Goal: Task Accomplishment & Management: Manage account settings

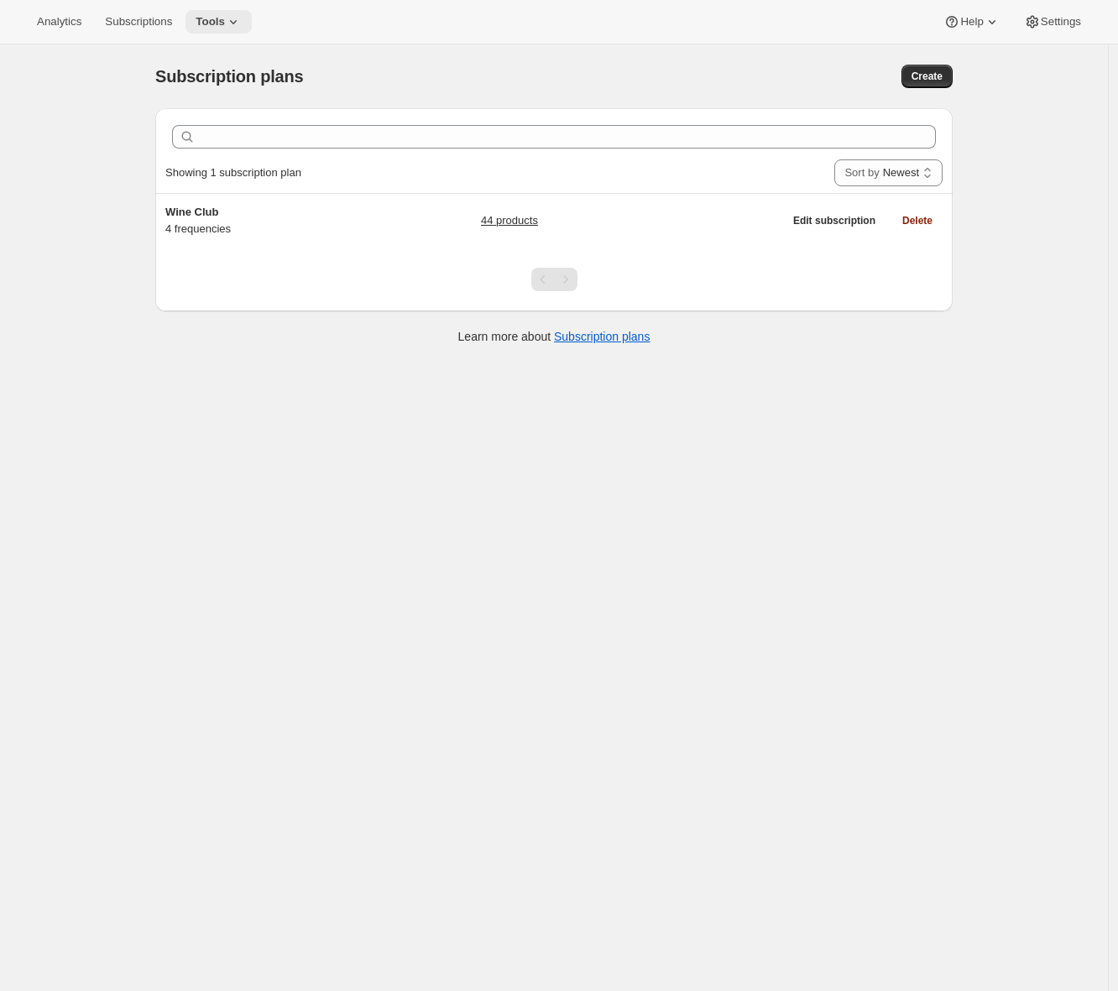
click at [236, 29] on icon at bounding box center [233, 21] width 17 height 17
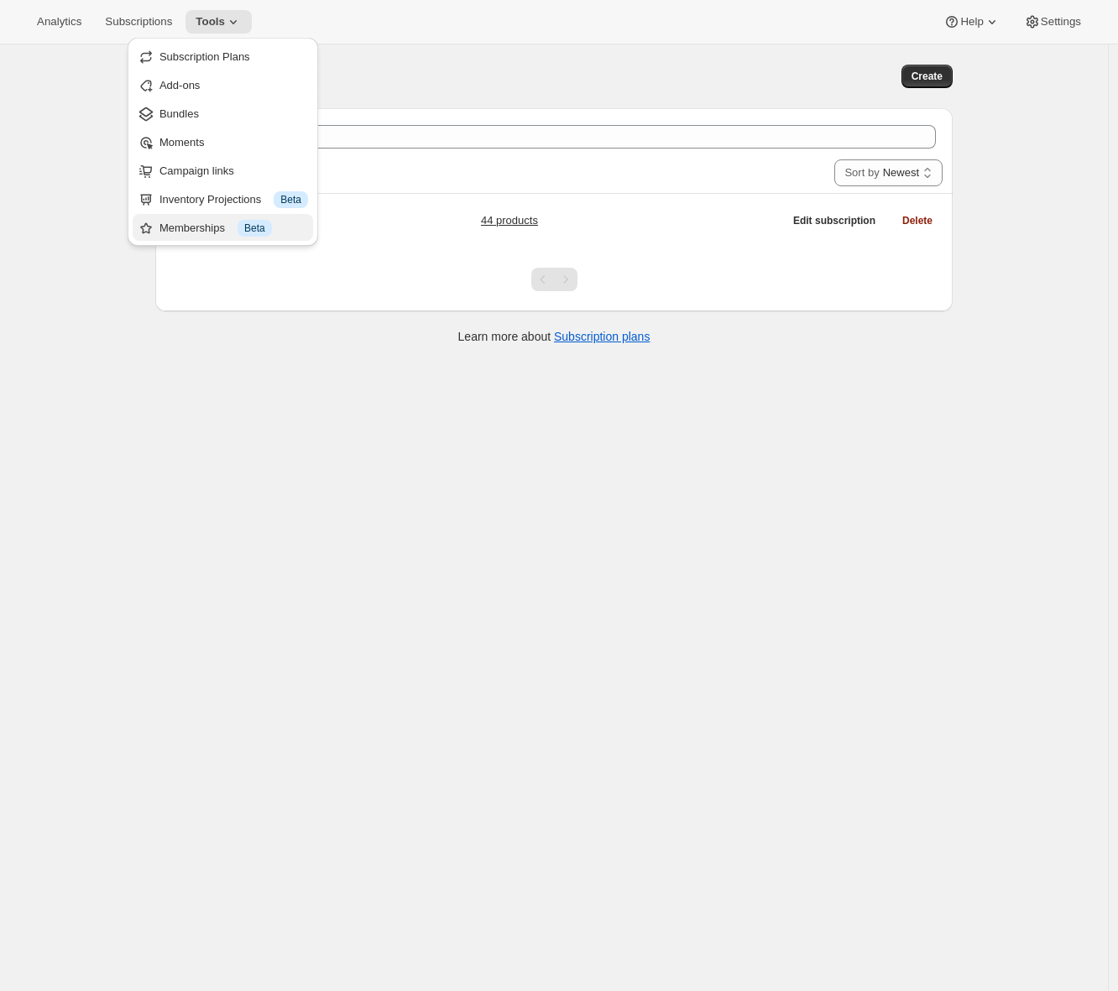
click at [185, 223] on div "Memberships Info Beta" at bounding box center [233, 228] width 149 height 17
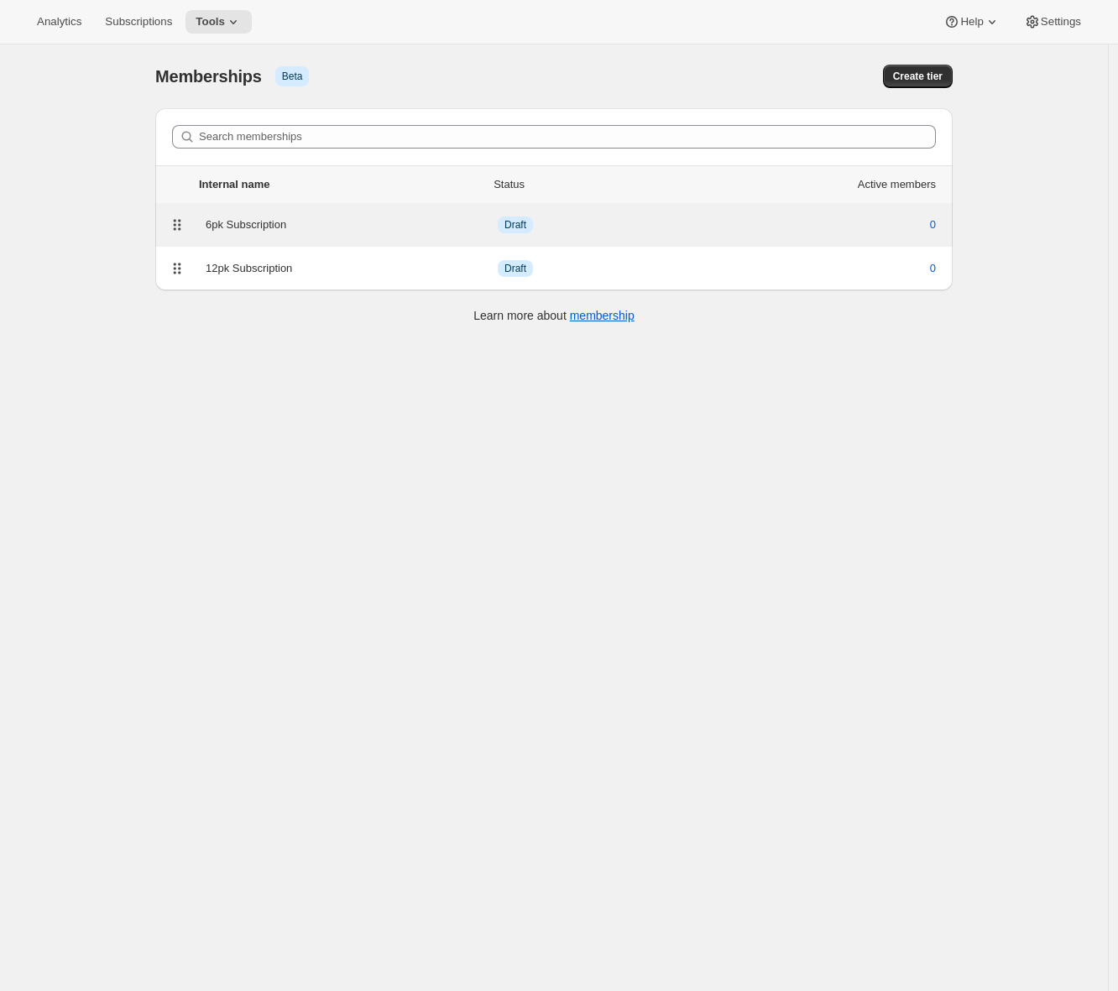
click at [302, 227] on div "6pk Subscription" at bounding box center [352, 225] width 292 height 17
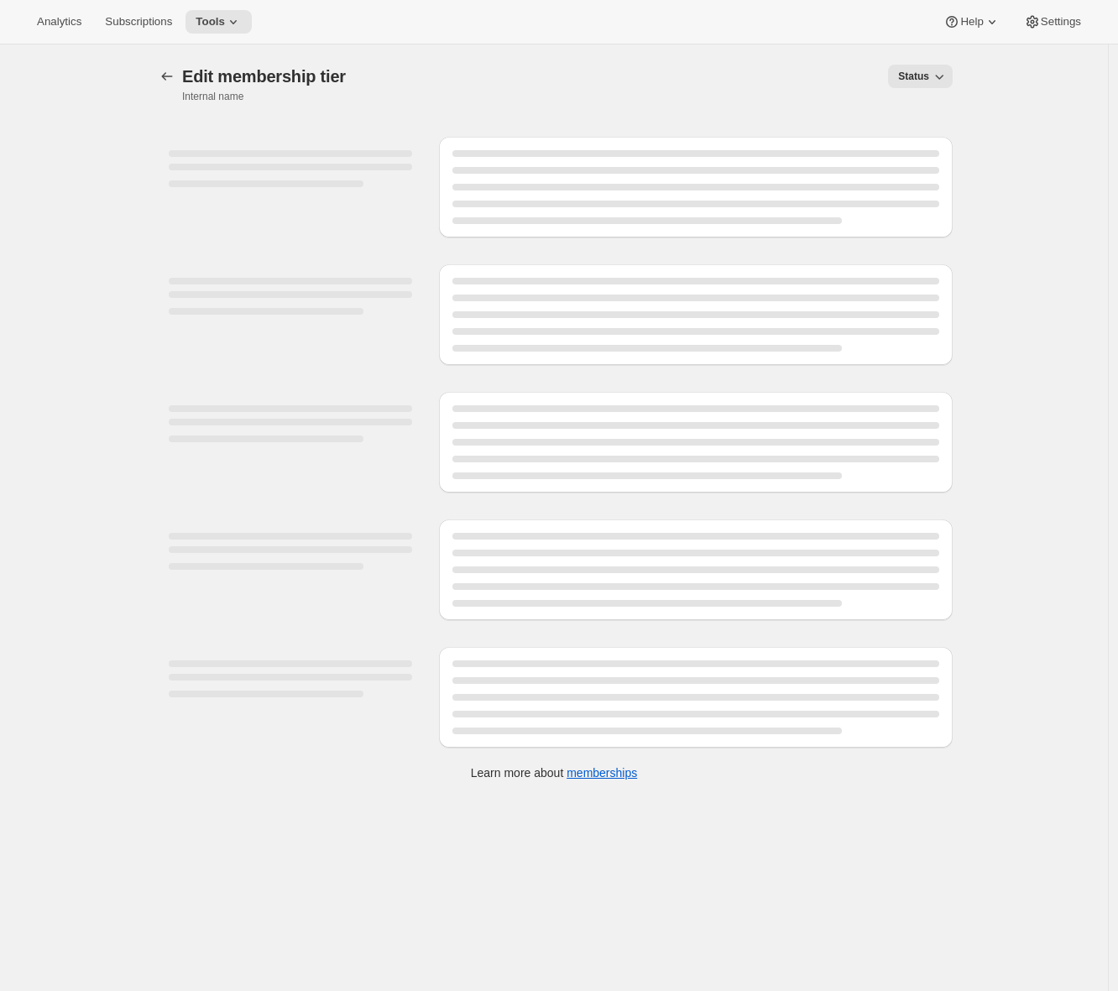
select select "products"
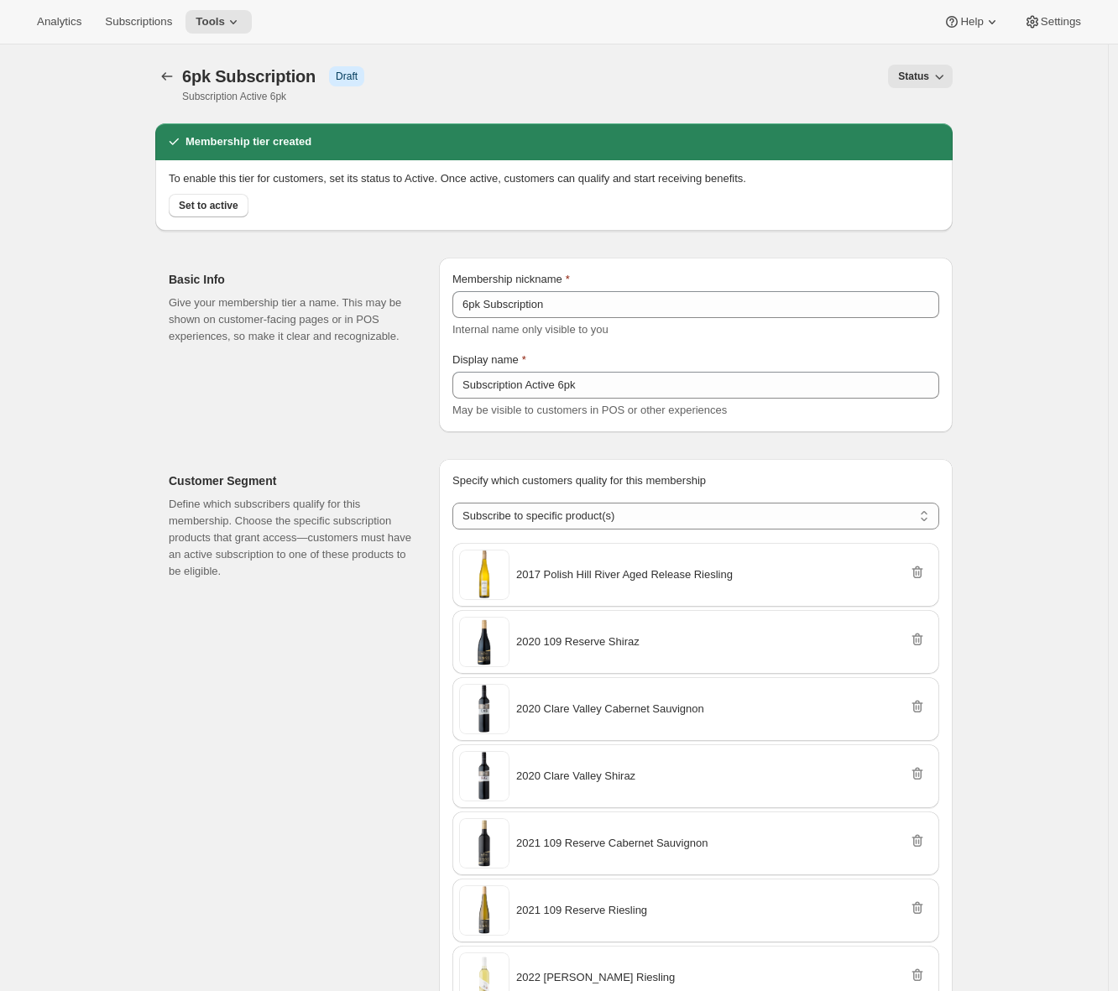
click at [217, 552] on p "Define which subscribers qualify for this membership. Choose the specific subsc…" at bounding box center [290, 538] width 243 height 84
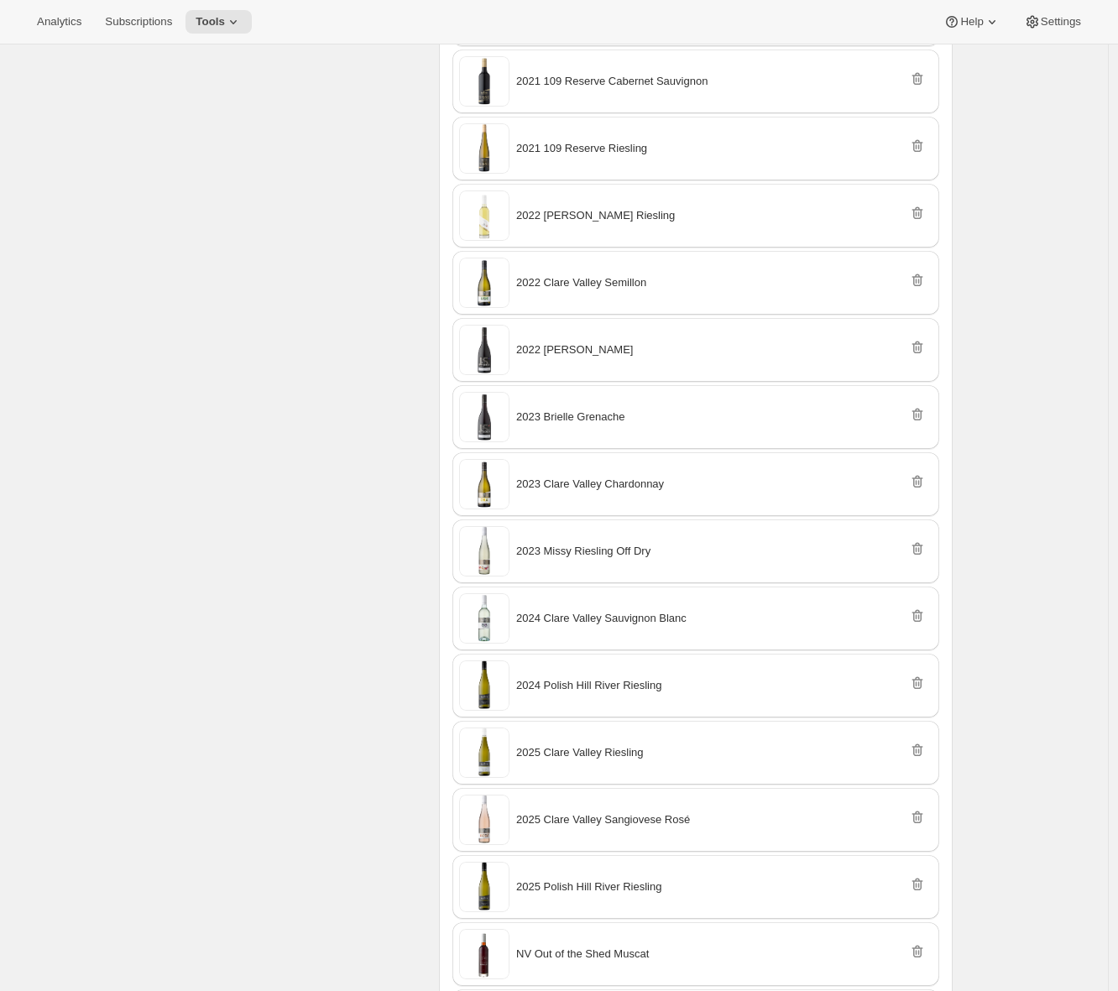
scroll to position [1192, 0]
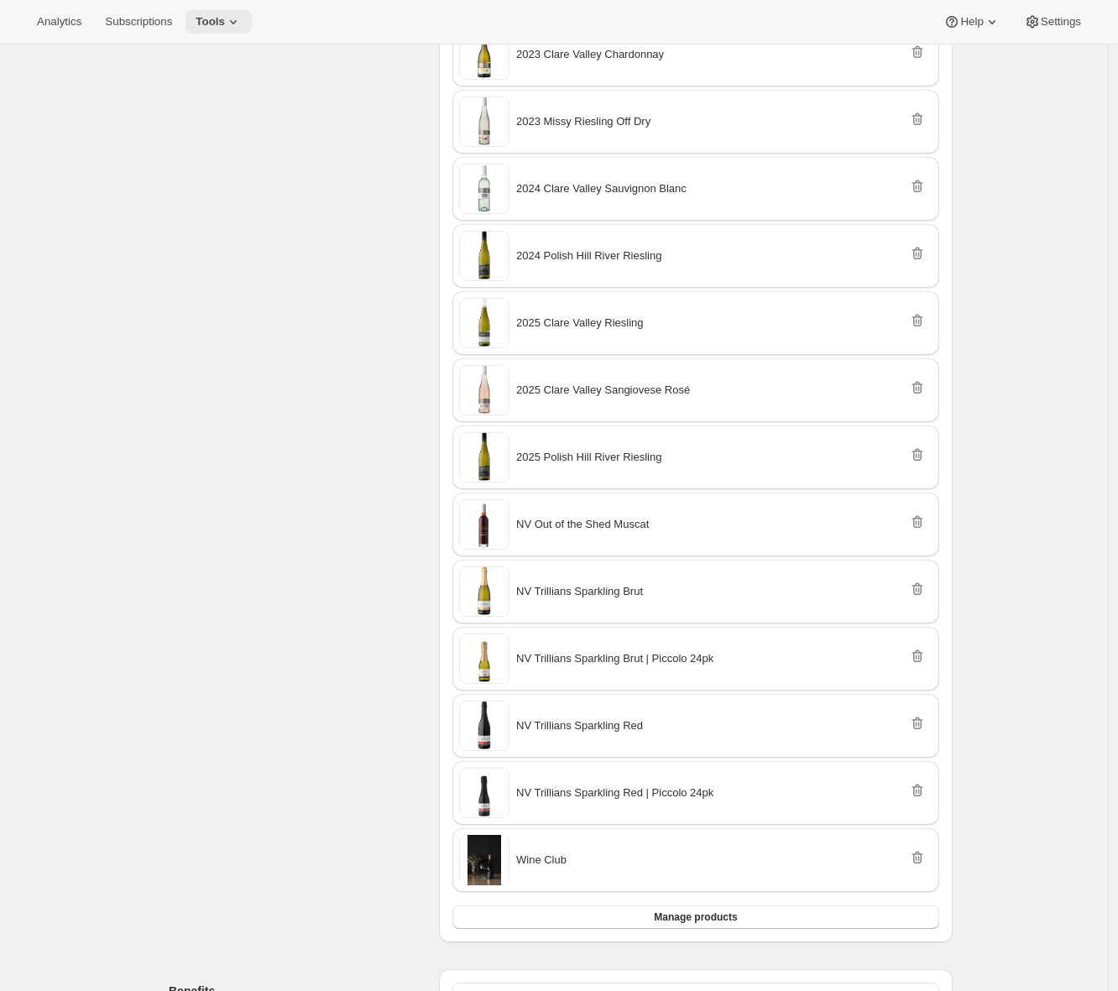
click at [218, 28] on span "Tools" at bounding box center [210, 21] width 29 height 13
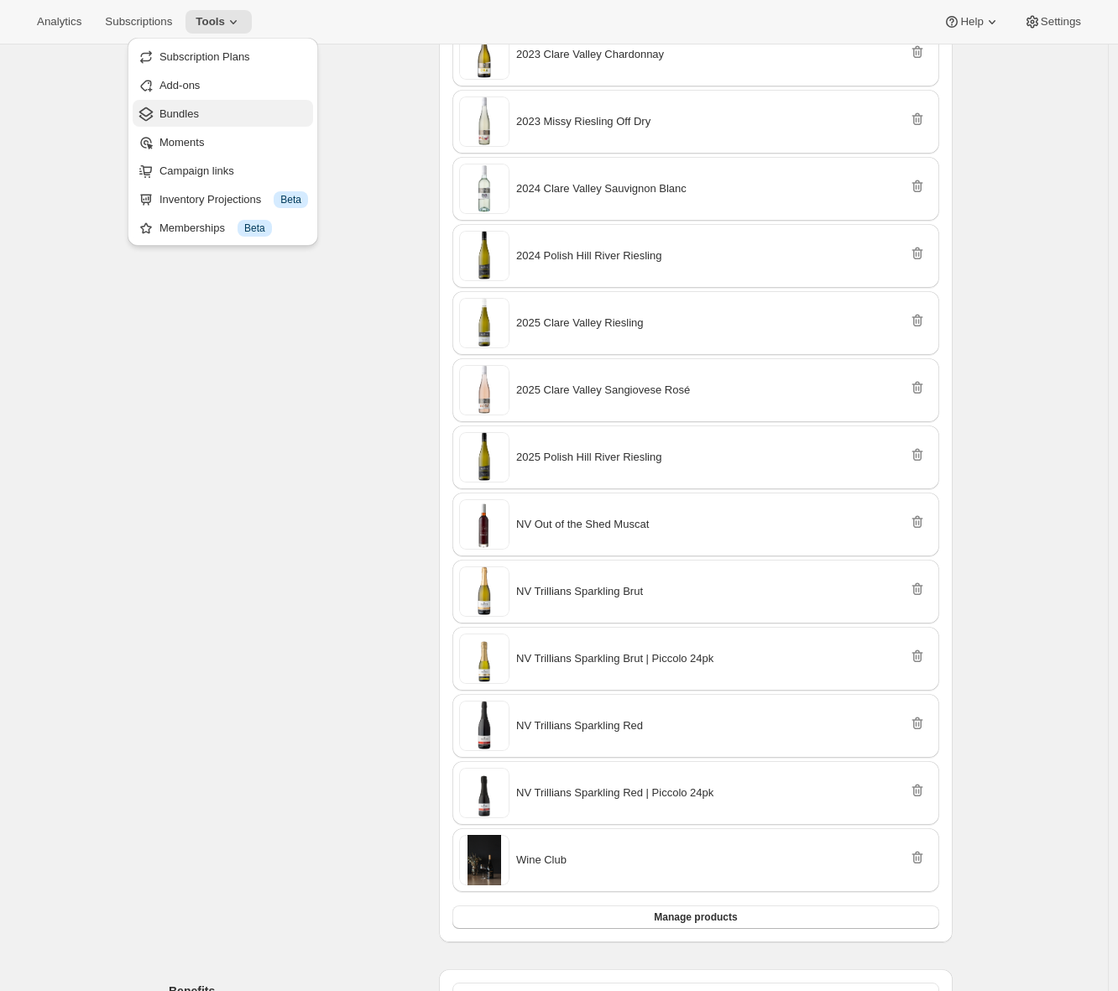
click at [197, 112] on span "Bundles" at bounding box center [178, 113] width 39 height 13
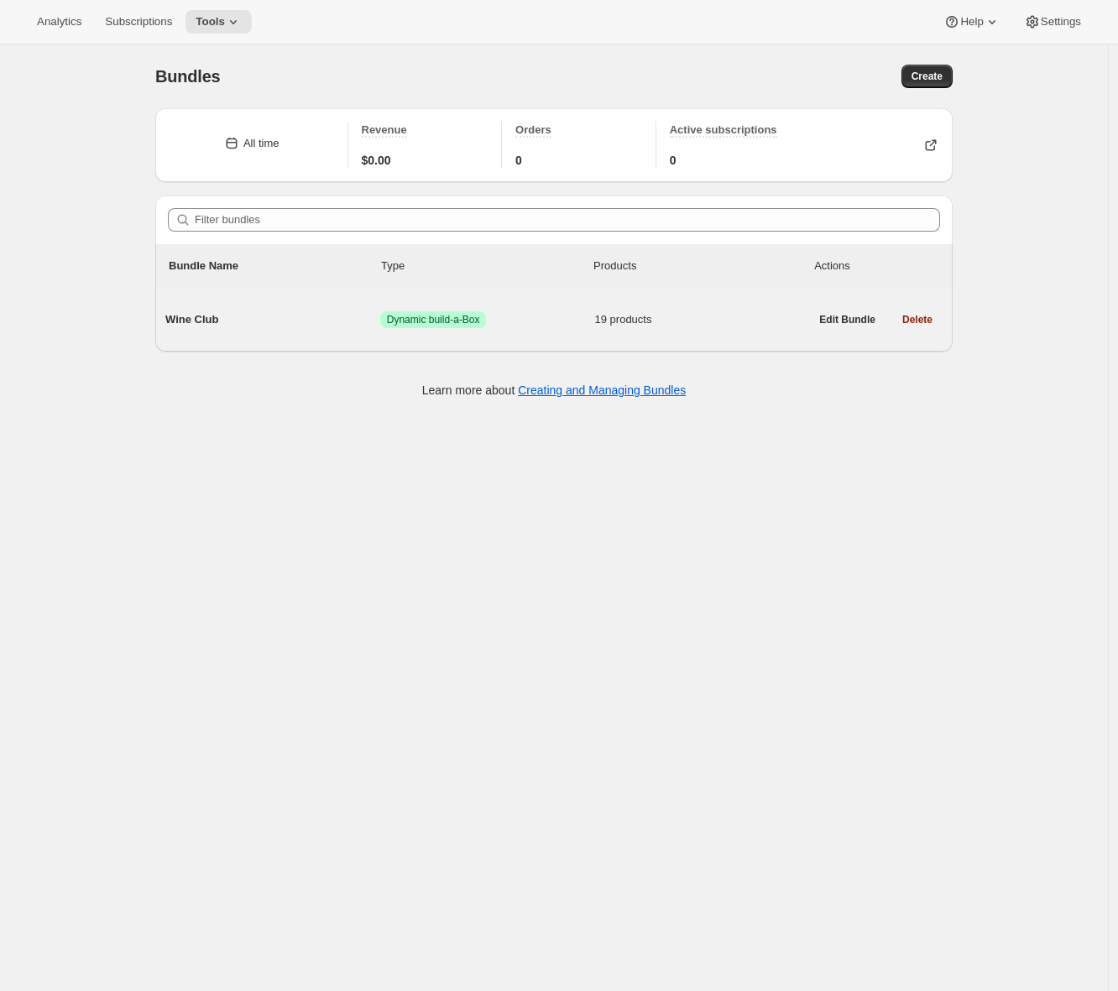
click at [243, 313] on span "Wine Club" at bounding box center [272, 319] width 215 height 17
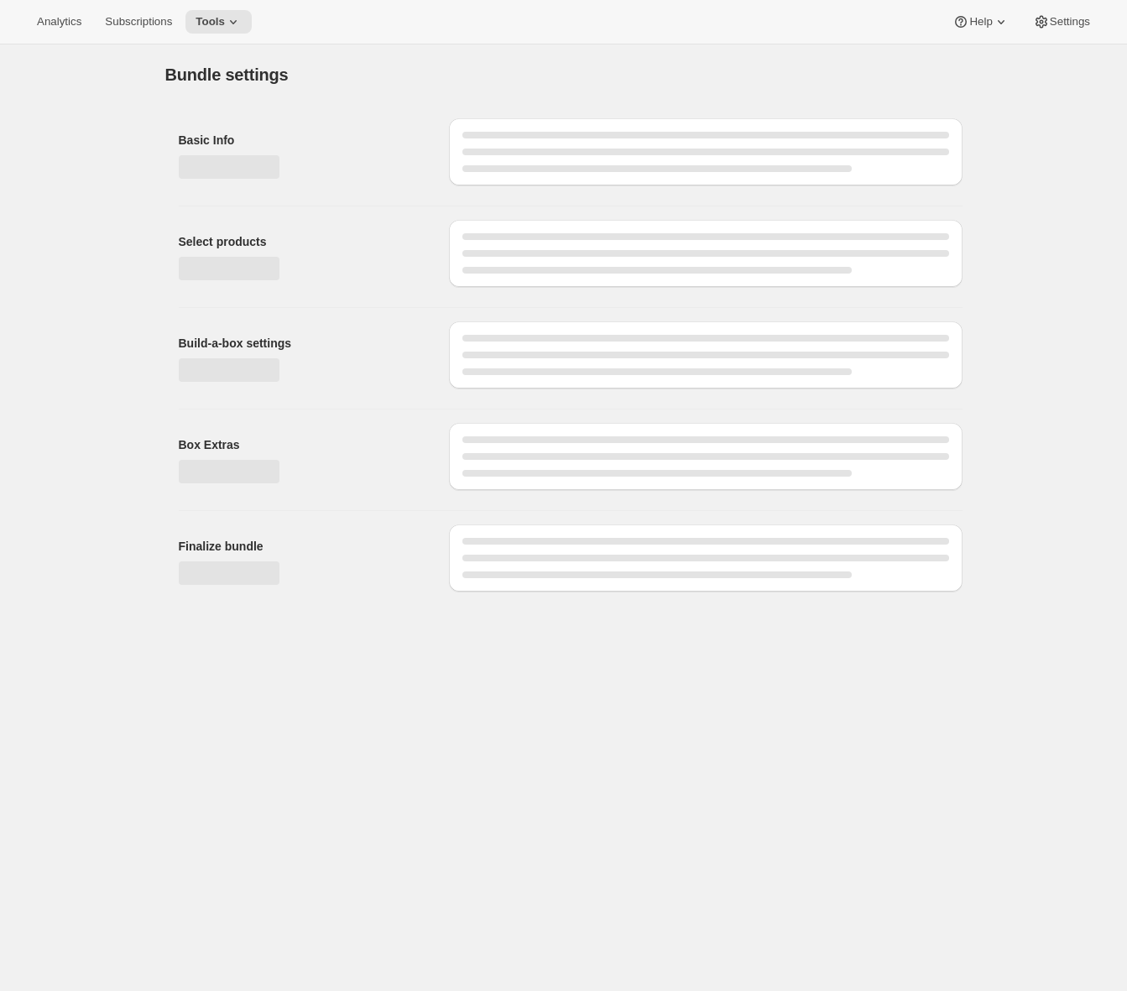
type input "Wine Club"
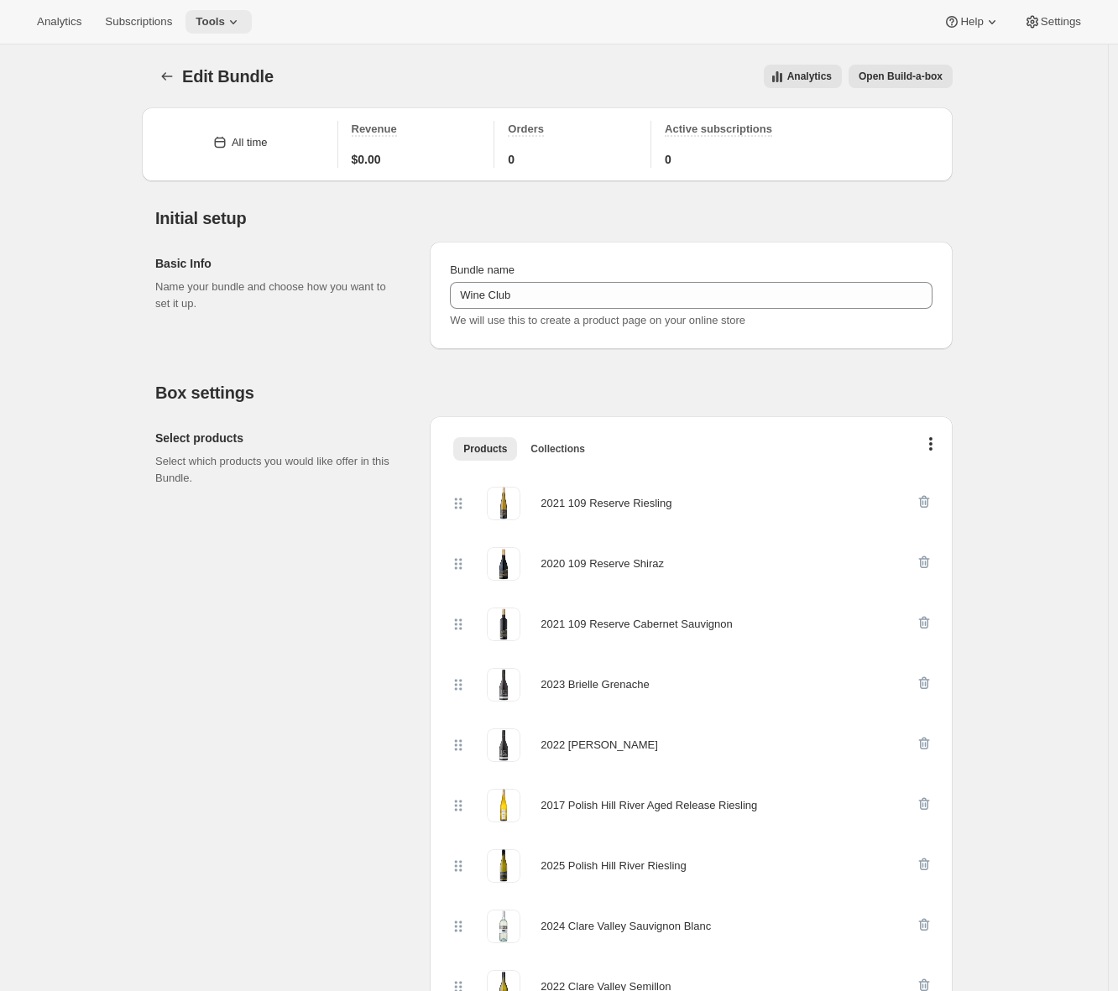
click at [225, 24] on span "Tools" at bounding box center [210, 21] width 29 height 13
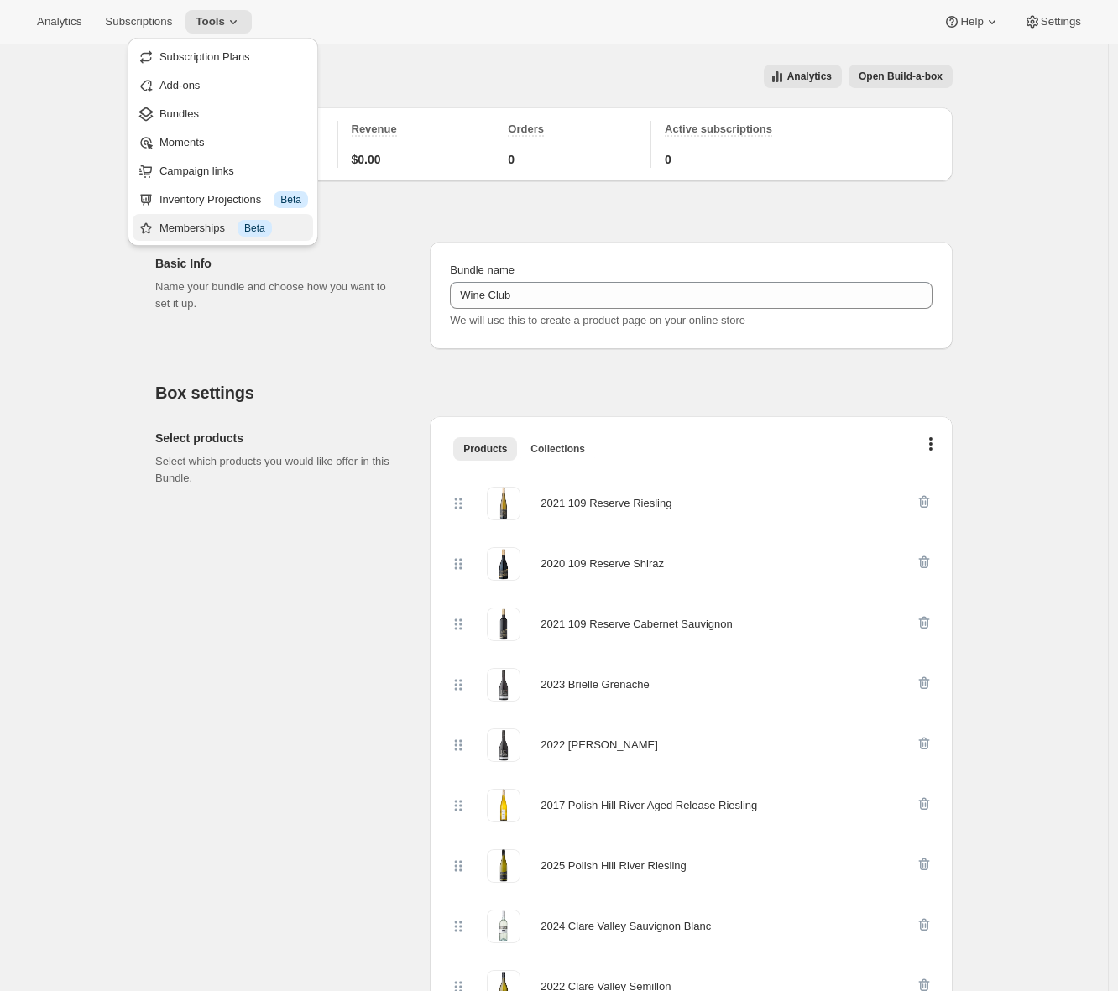
click at [216, 230] on div "Memberships Info Beta" at bounding box center [233, 228] width 149 height 17
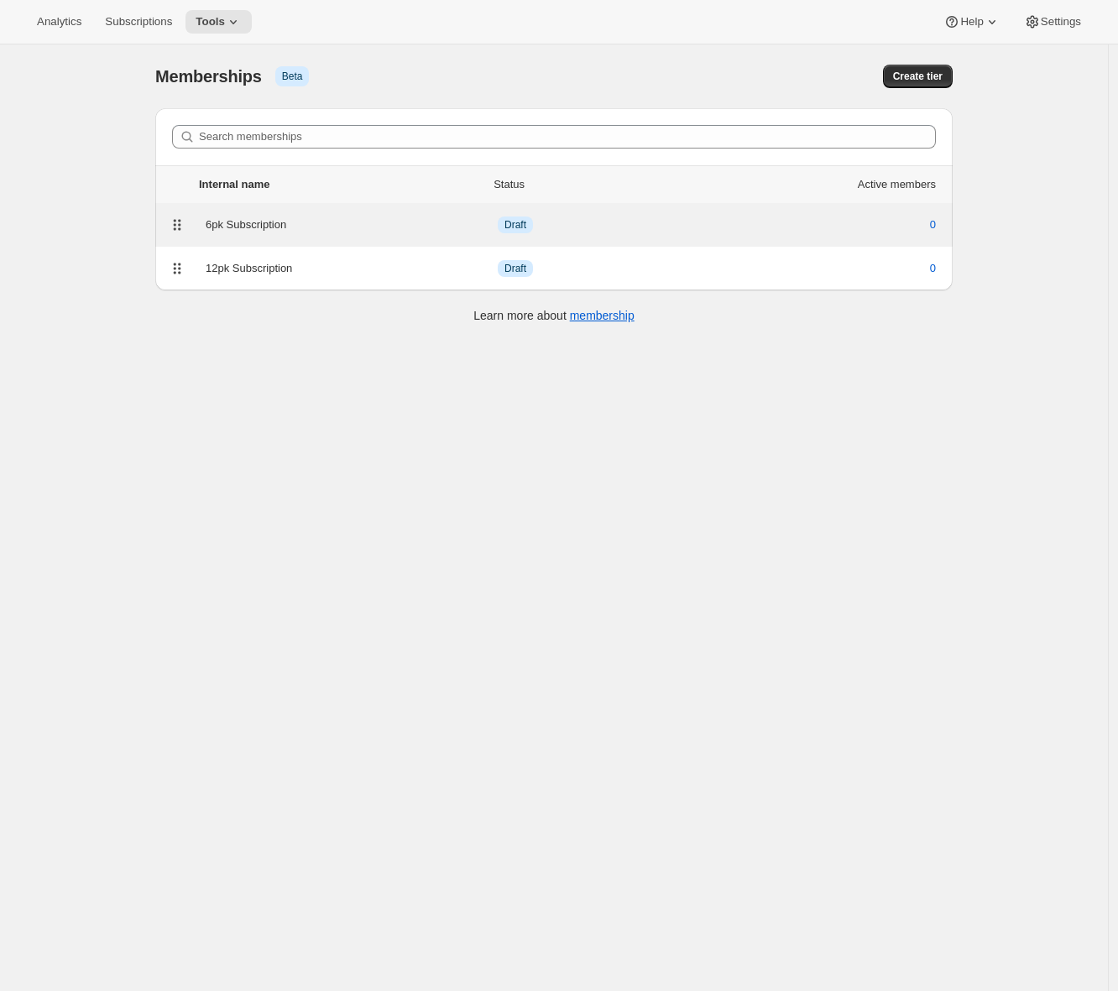
click at [385, 235] on div "6pk Subscription Info Draft 0" at bounding box center [553, 225] width 777 height 24
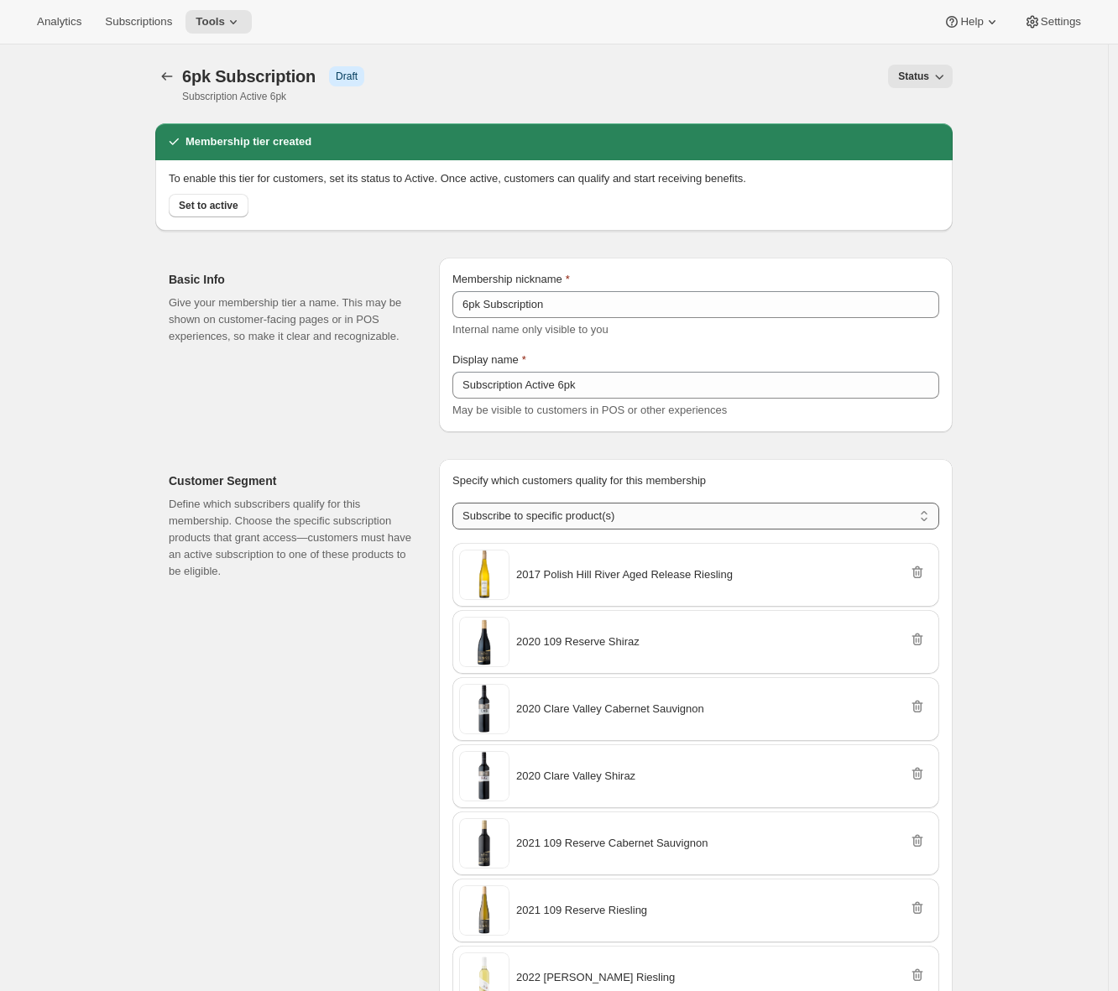
click at [794, 524] on select "Any product Subscribe to specific product(s) Subscribe to specific variant(s)" at bounding box center [695, 516] width 487 height 27
select select "variants"
click at [457, 503] on select "Any product Subscribe to specific product(s) Subscribe to specific variant(s)" at bounding box center [695, 516] width 487 height 27
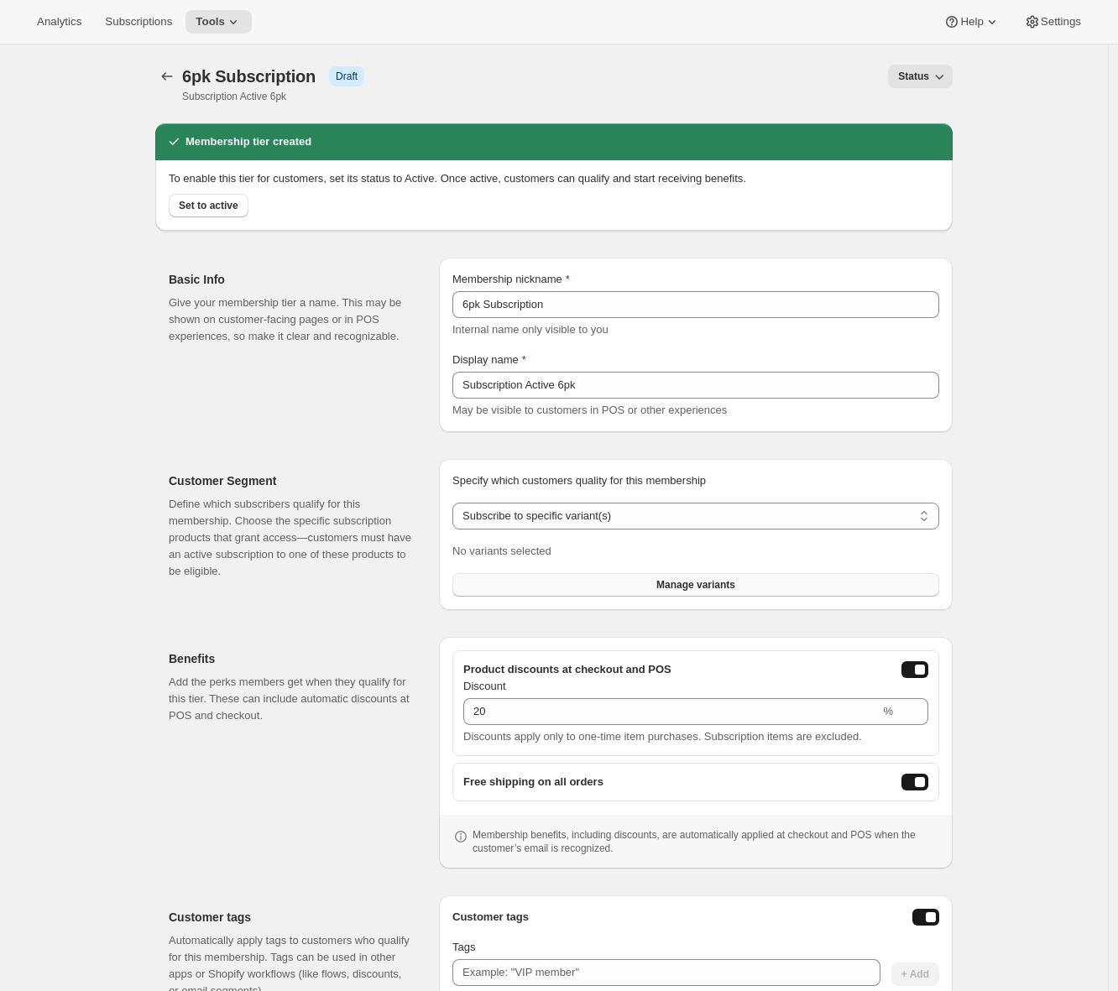
click at [734, 583] on span "Manage variants" at bounding box center [695, 584] width 79 height 13
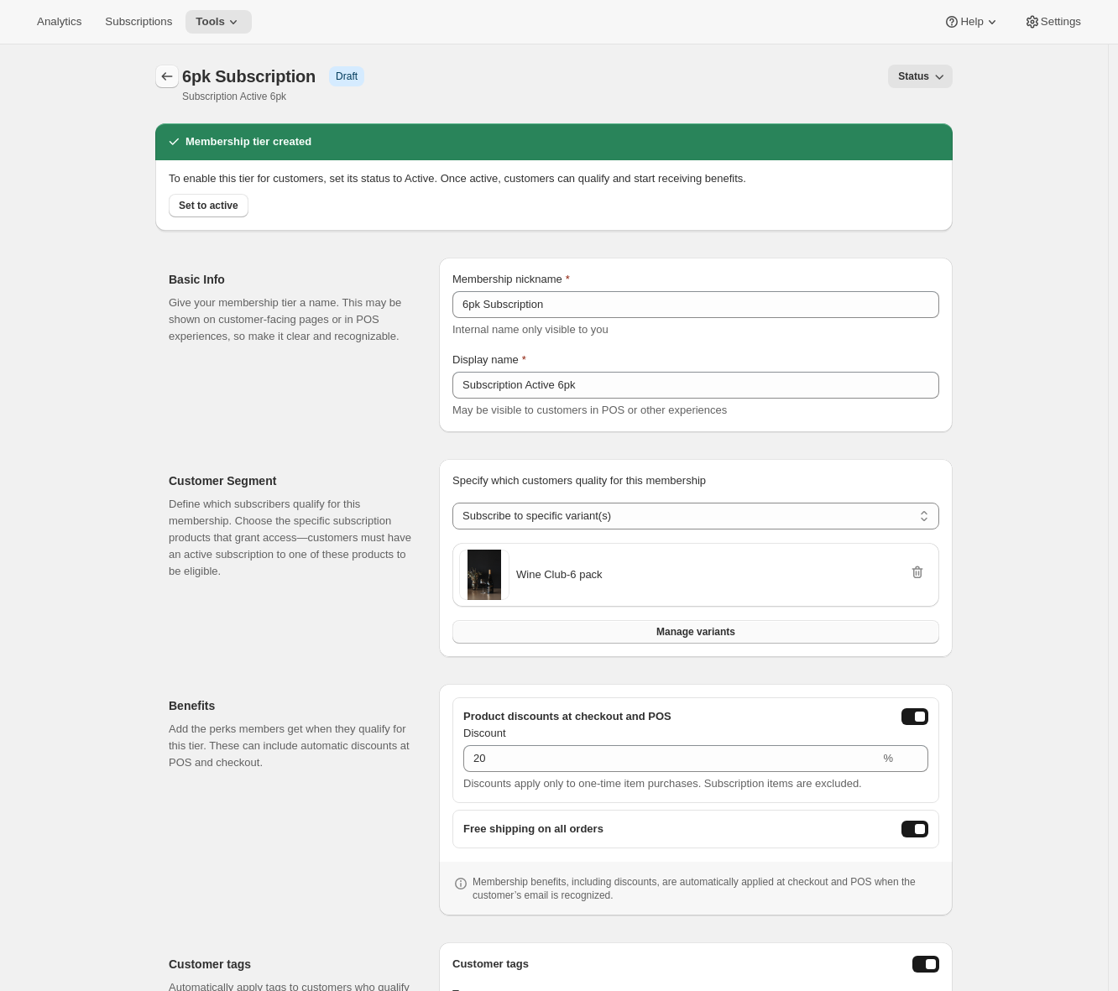
click at [175, 79] on icon "Memberships" at bounding box center [167, 76] width 17 height 17
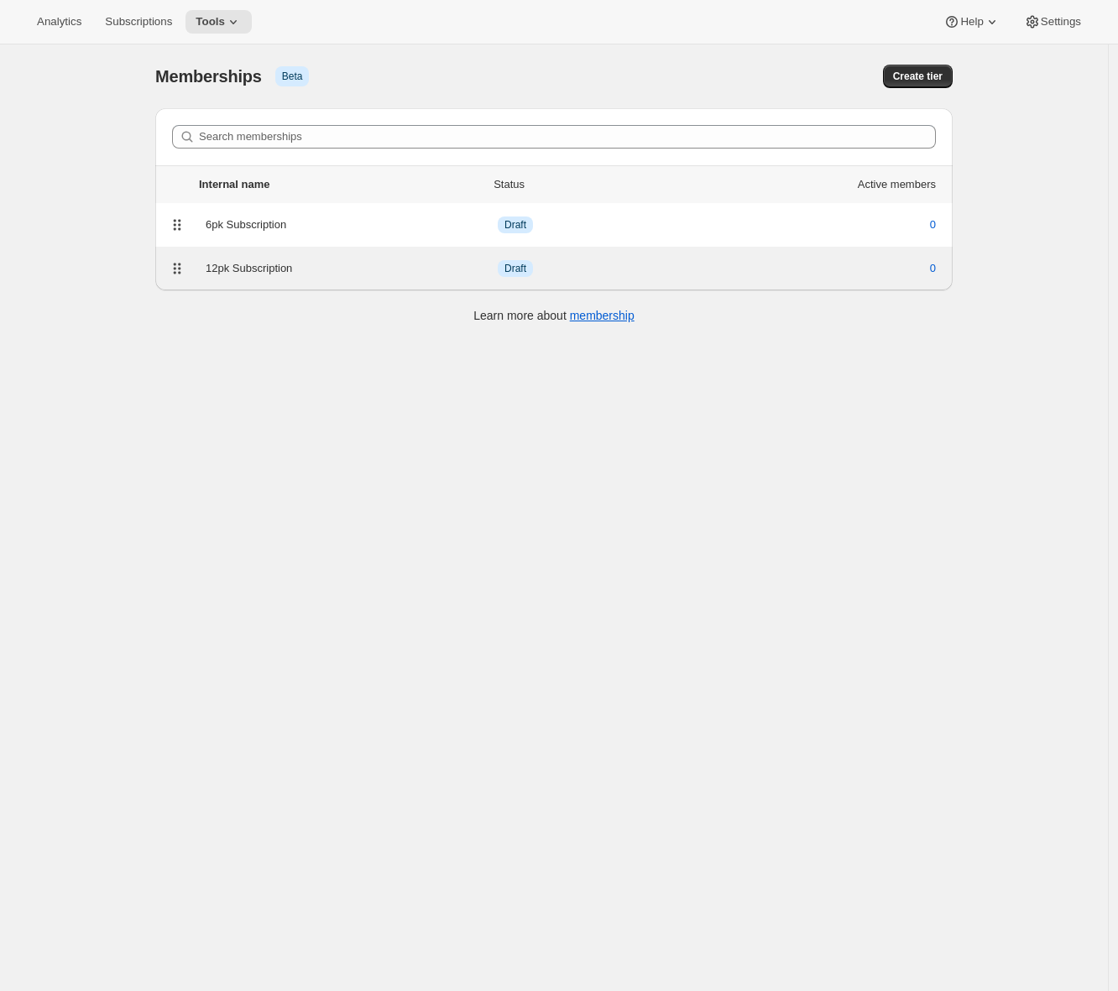
click at [310, 268] on div "12pk Subscription" at bounding box center [352, 268] width 292 height 17
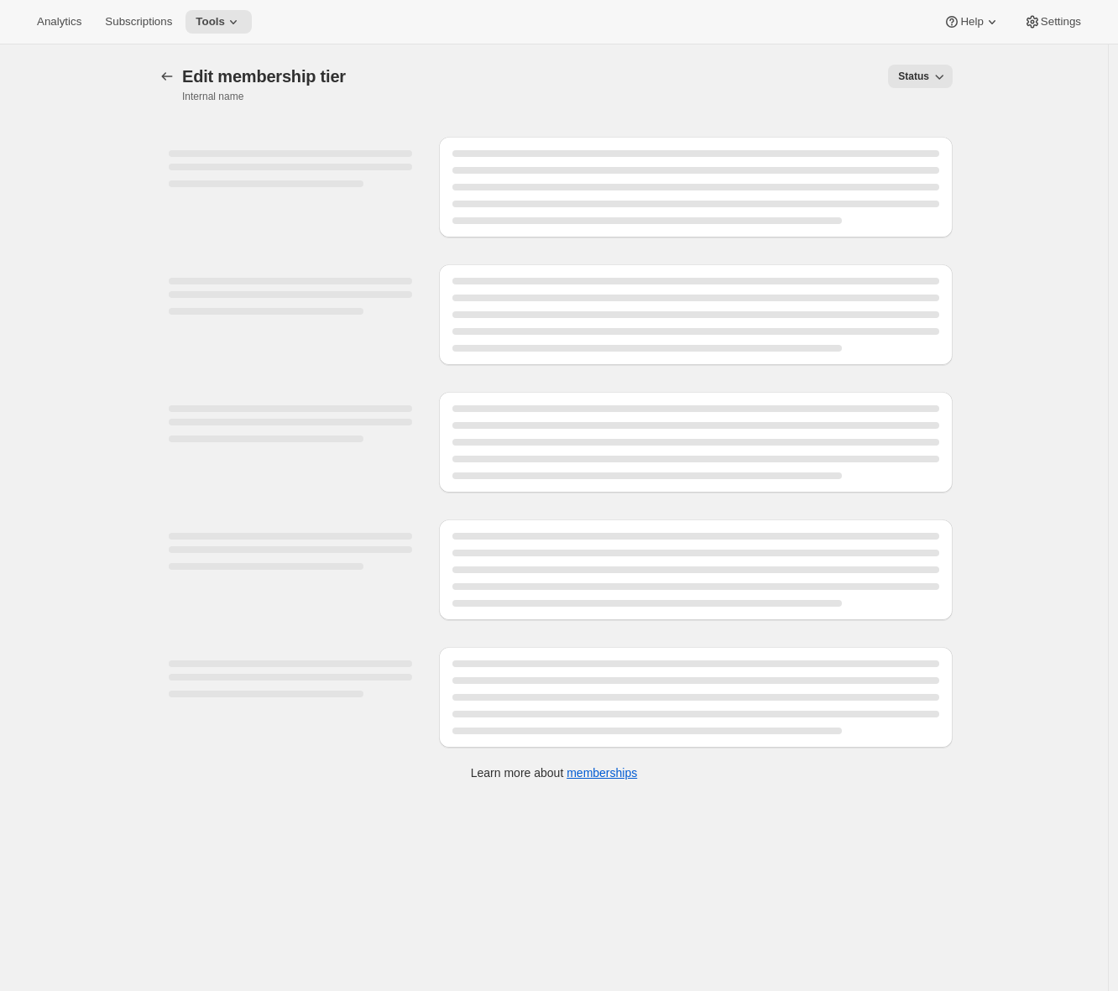
select select "products"
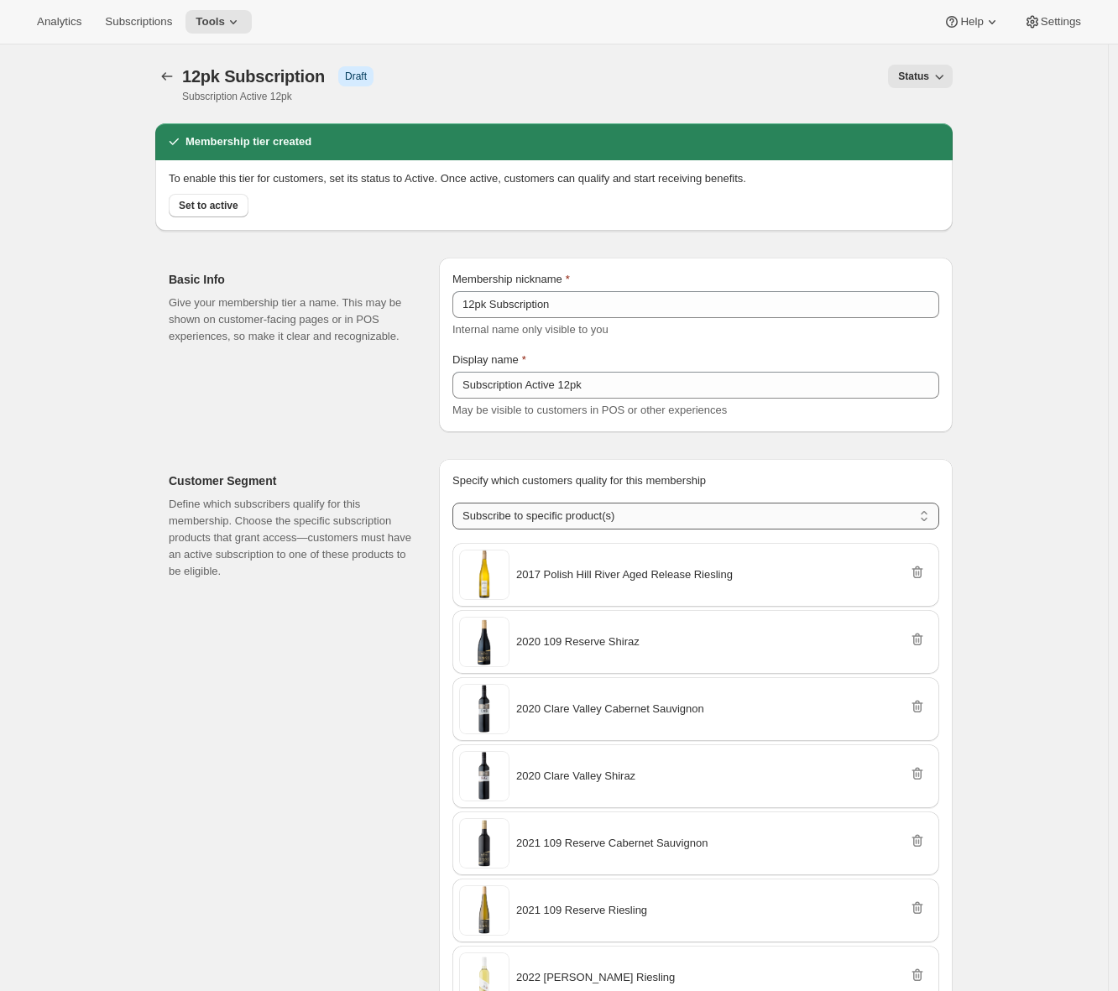
click at [630, 522] on select "Any product Subscribe to specific product(s) Subscribe to specific variant(s)" at bounding box center [695, 516] width 487 height 27
click at [215, 29] on button "Tools" at bounding box center [218, 22] width 66 height 24
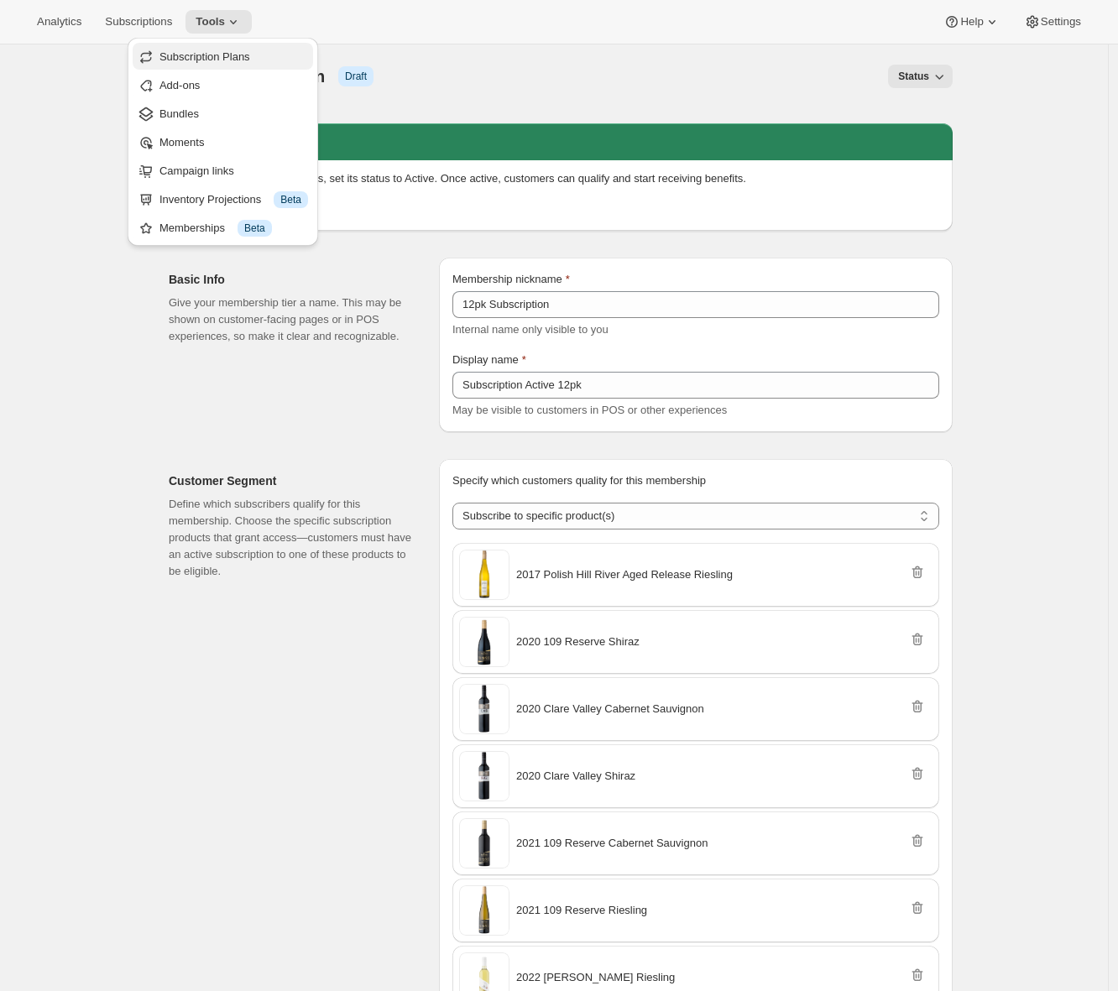
click at [212, 55] on span "Subscription Plans" at bounding box center [204, 56] width 91 height 13
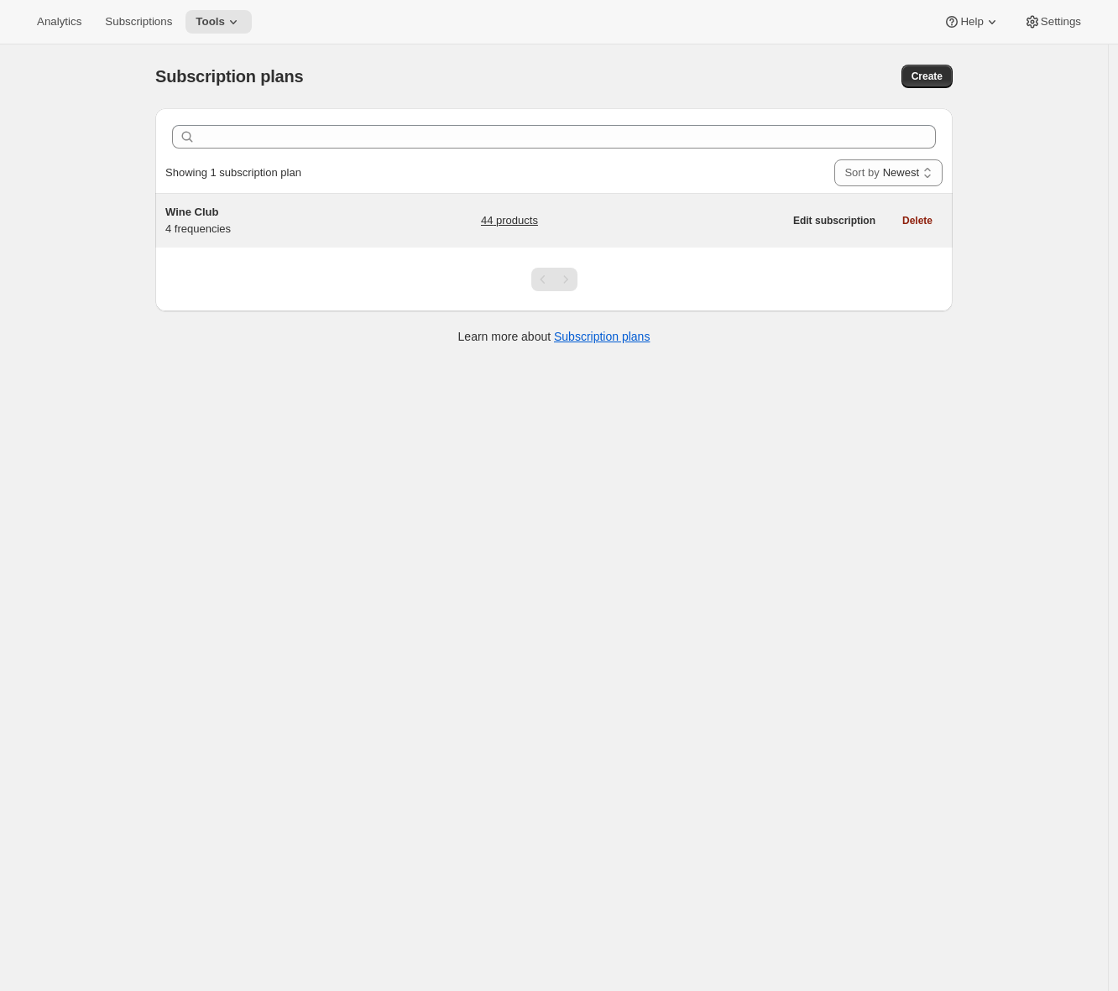
click at [220, 225] on div "Wine Club 4 frequencies" at bounding box center [270, 221] width 210 height 34
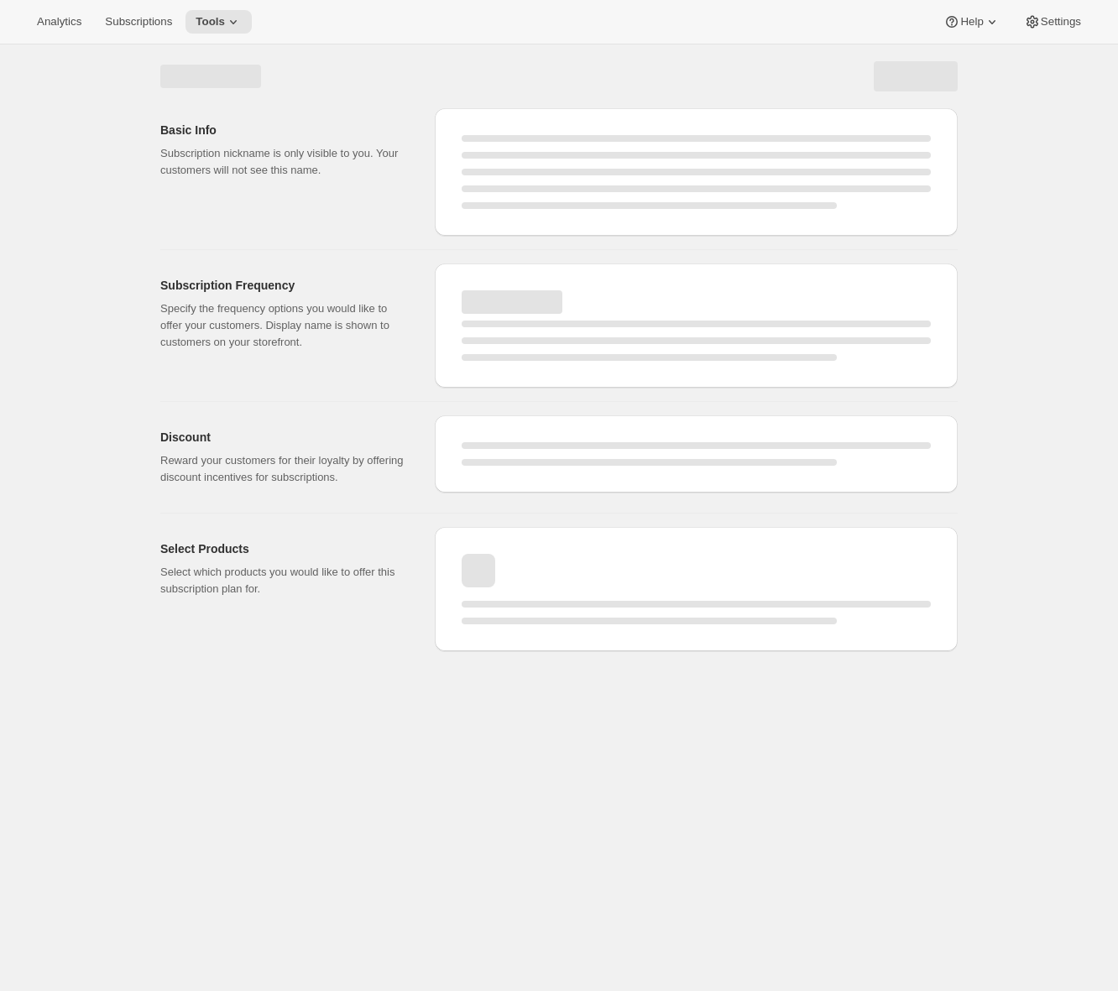
select select "WEEK"
select select "MONTH"
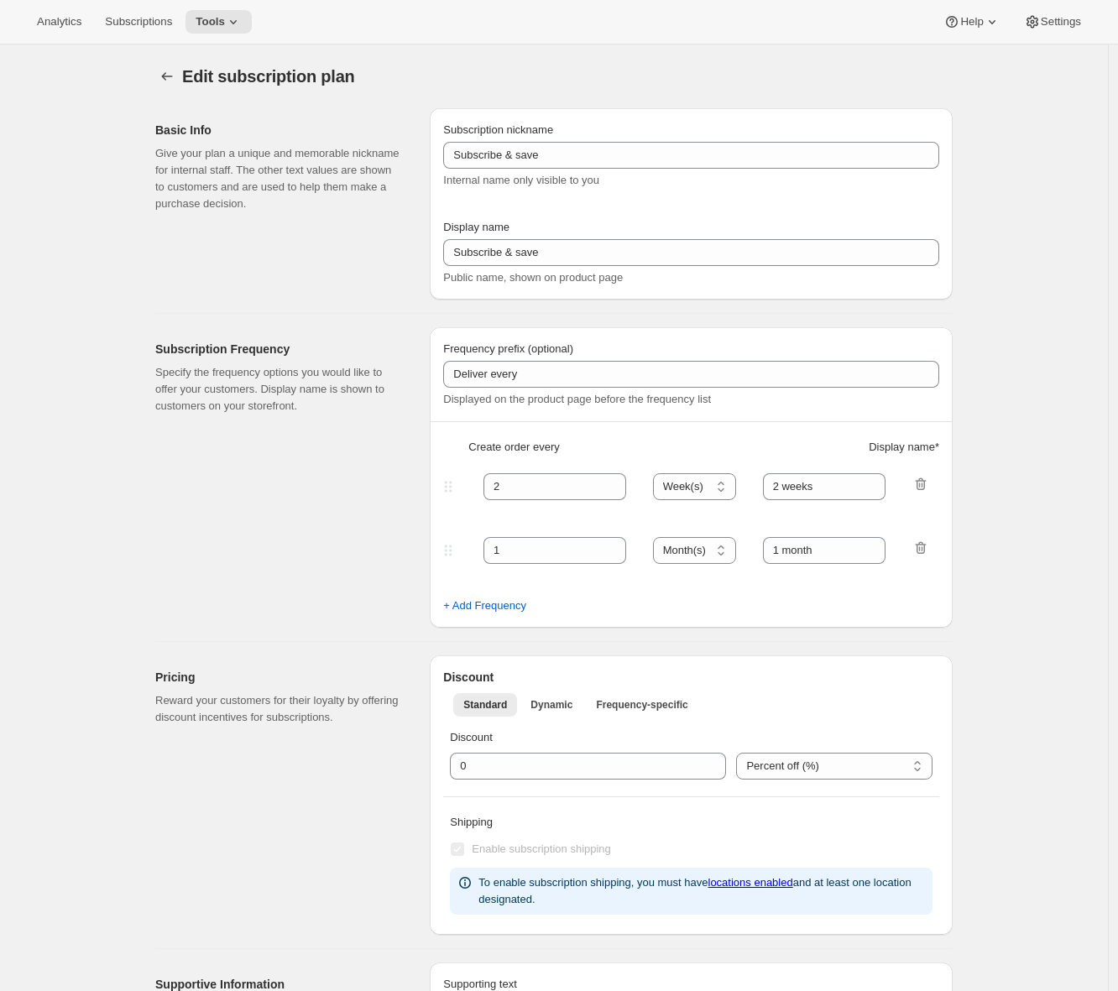
type input "Wine Club"
type input "3"
select select "MONTH"
type input "3 months"
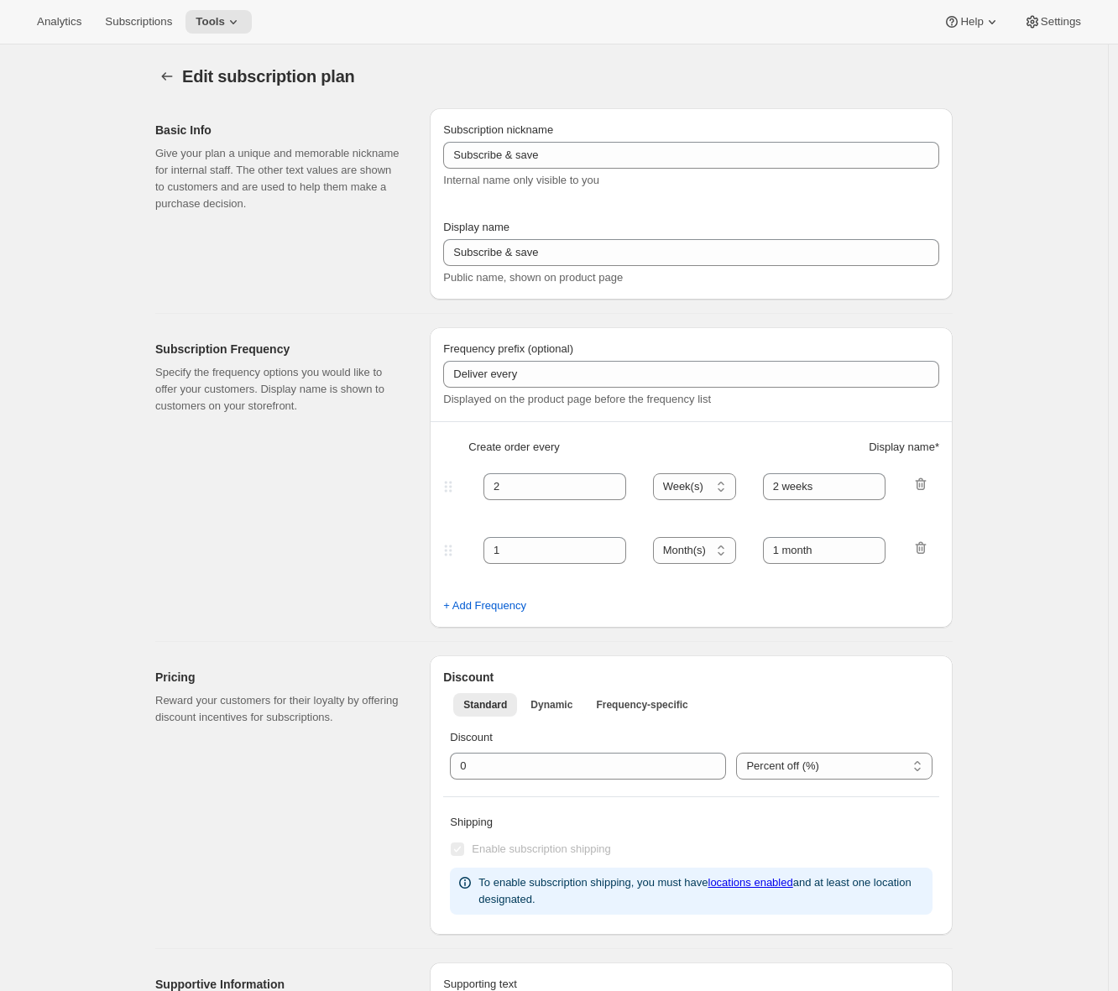
type input "4"
type input "4 months"
select select "MONTH"
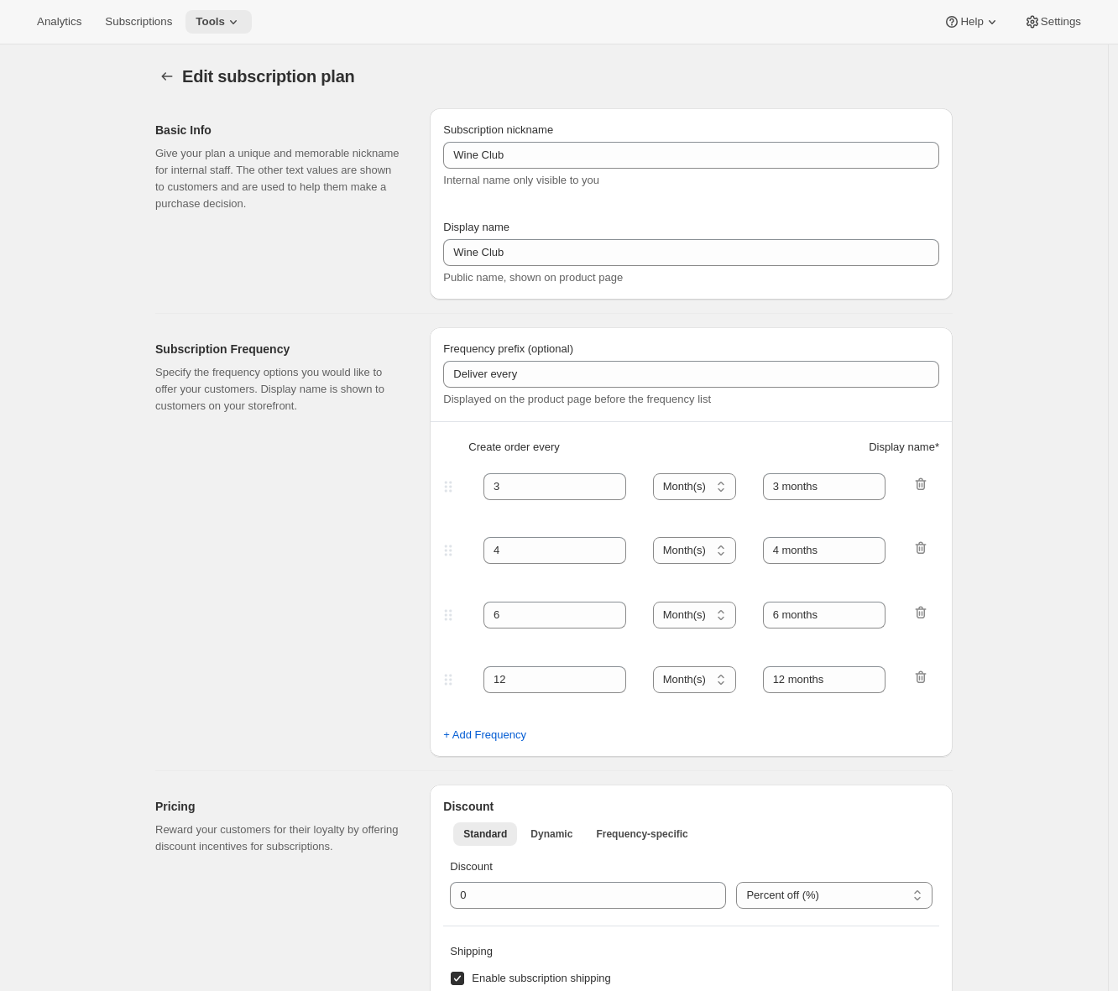
drag, startPoint x: 221, startPoint y: 22, endPoint x: 221, endPoint y: 31, distance: 9.2
click at [221, 23] on span "Tools" at bounding box center [210, 21] width 29 height 13
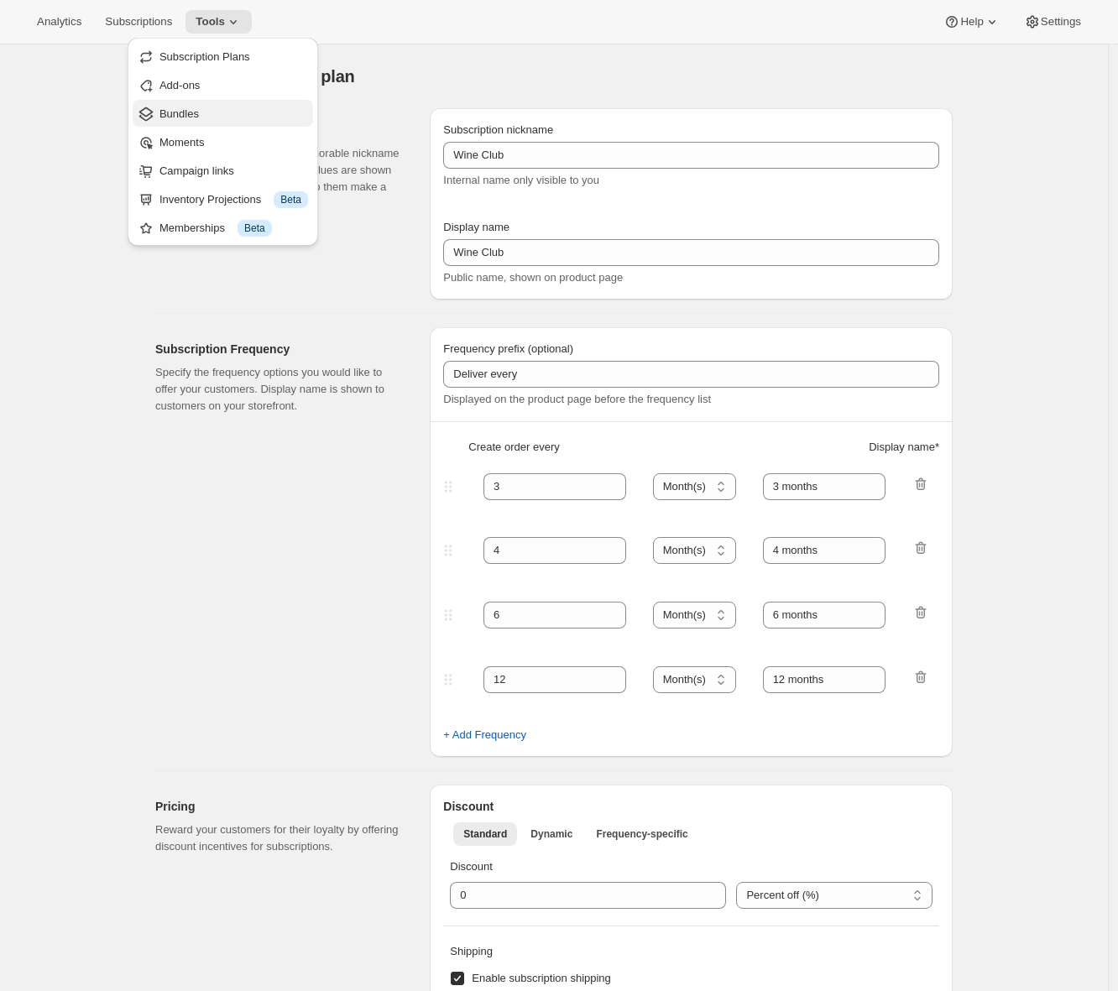
click at [191, 118] on span "Bundles" at bounding box center [178, 113] width 39 height 13
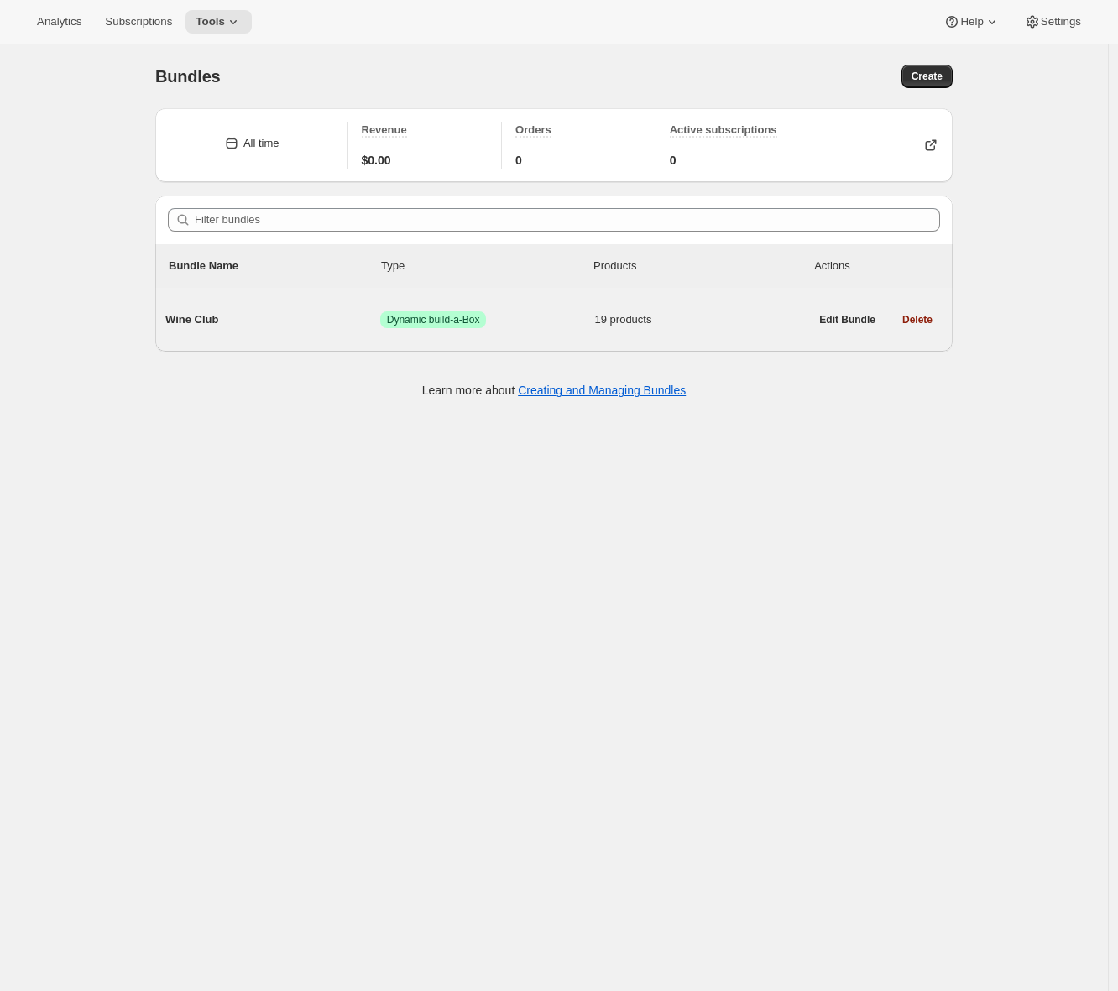
click at [247, 330] on div "Wine Club Success Dynamic build-a-Box 19 products" at bounding box center [487, 320] width 644 height 44
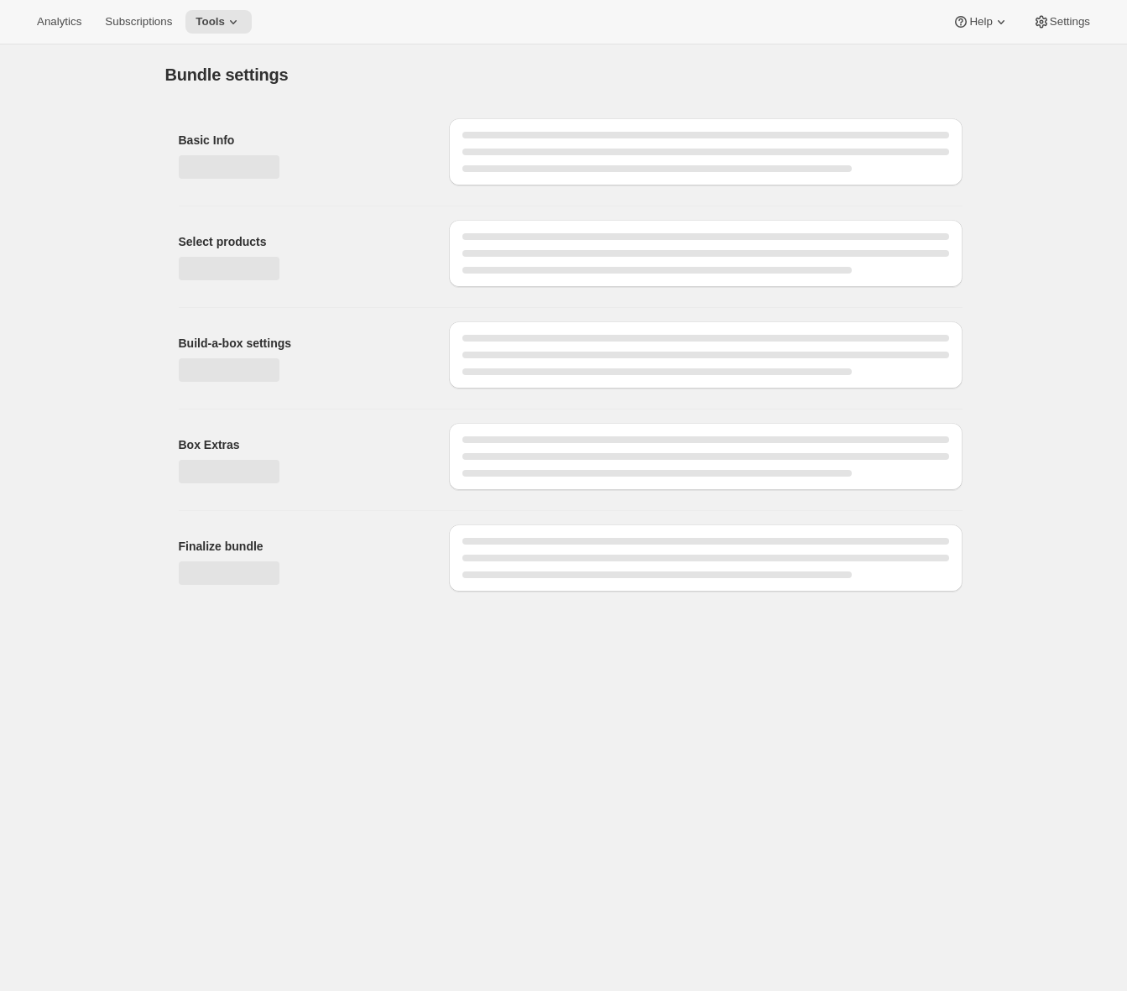
type input "Wine Club"
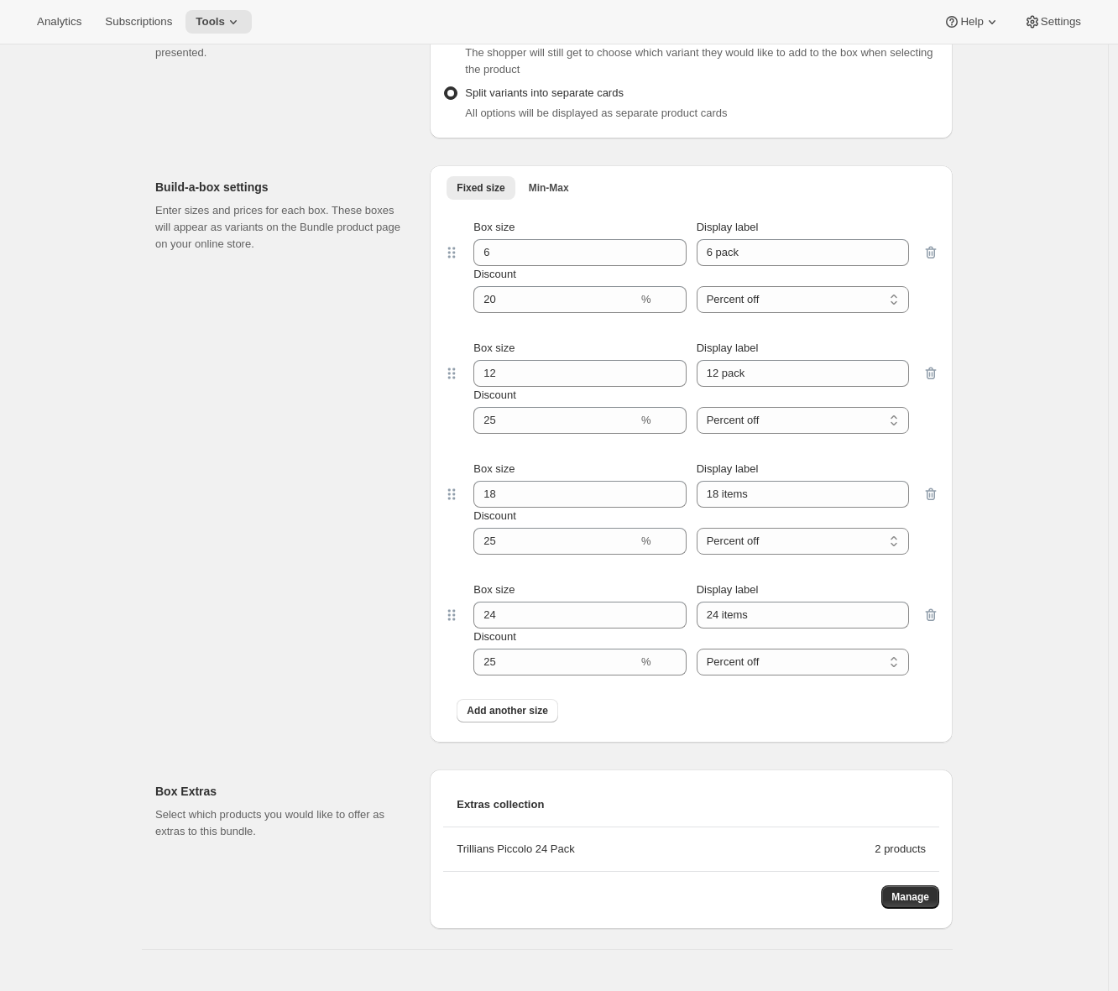
scroll to position [1728, 0]
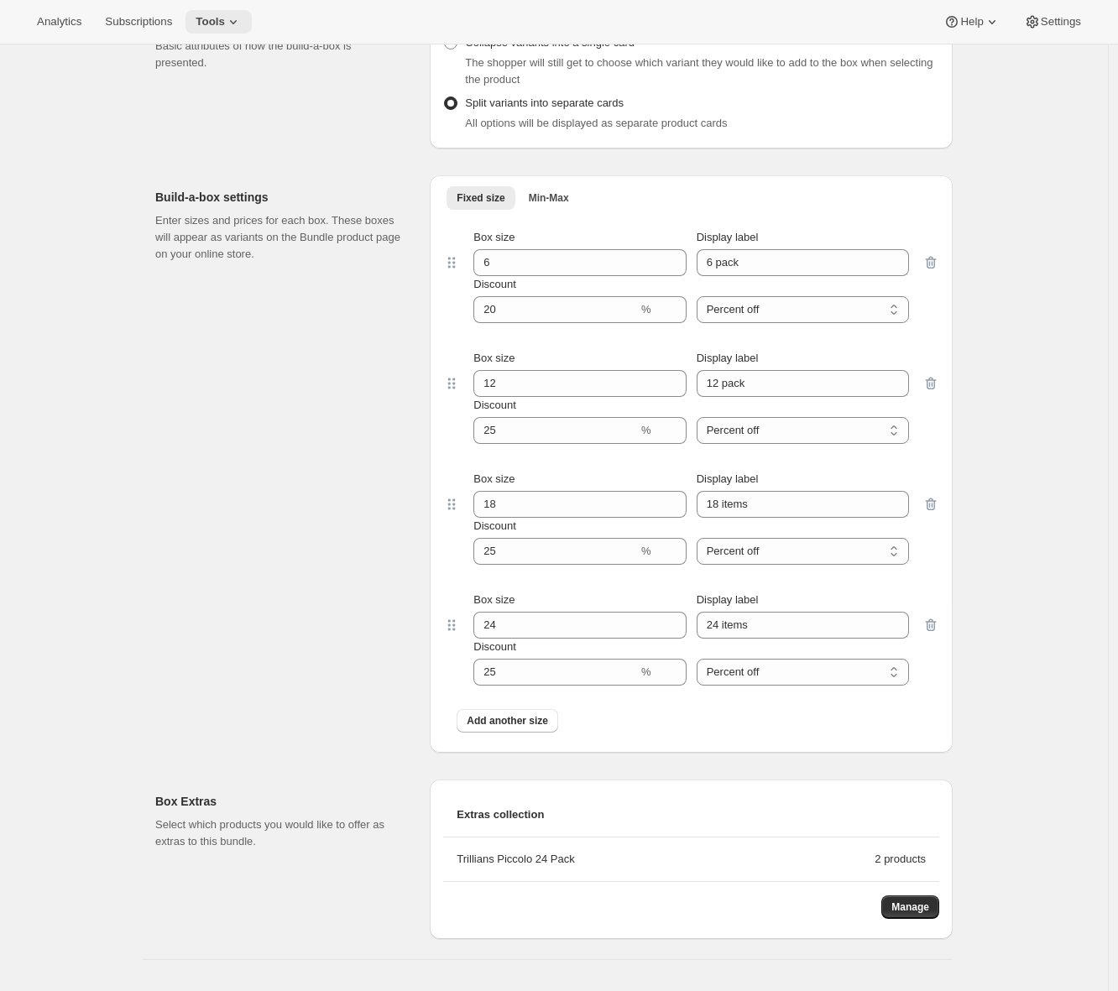
click at [225, 28] on span "Tools" at bounding box center [210, 21] width 29 height 13
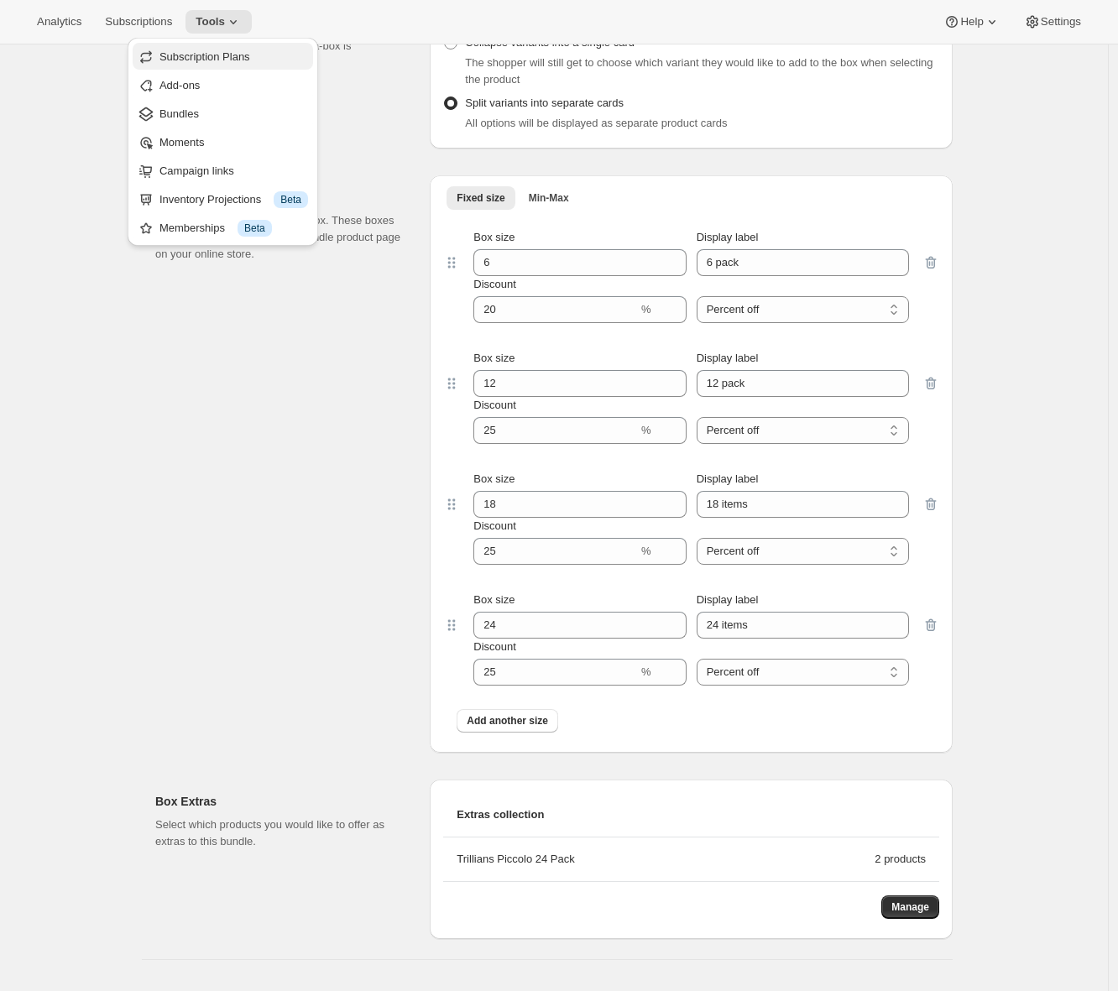
click at [225, 57] on span "Subscription Plans" at bounding box center [204, 56] width 91 height 13
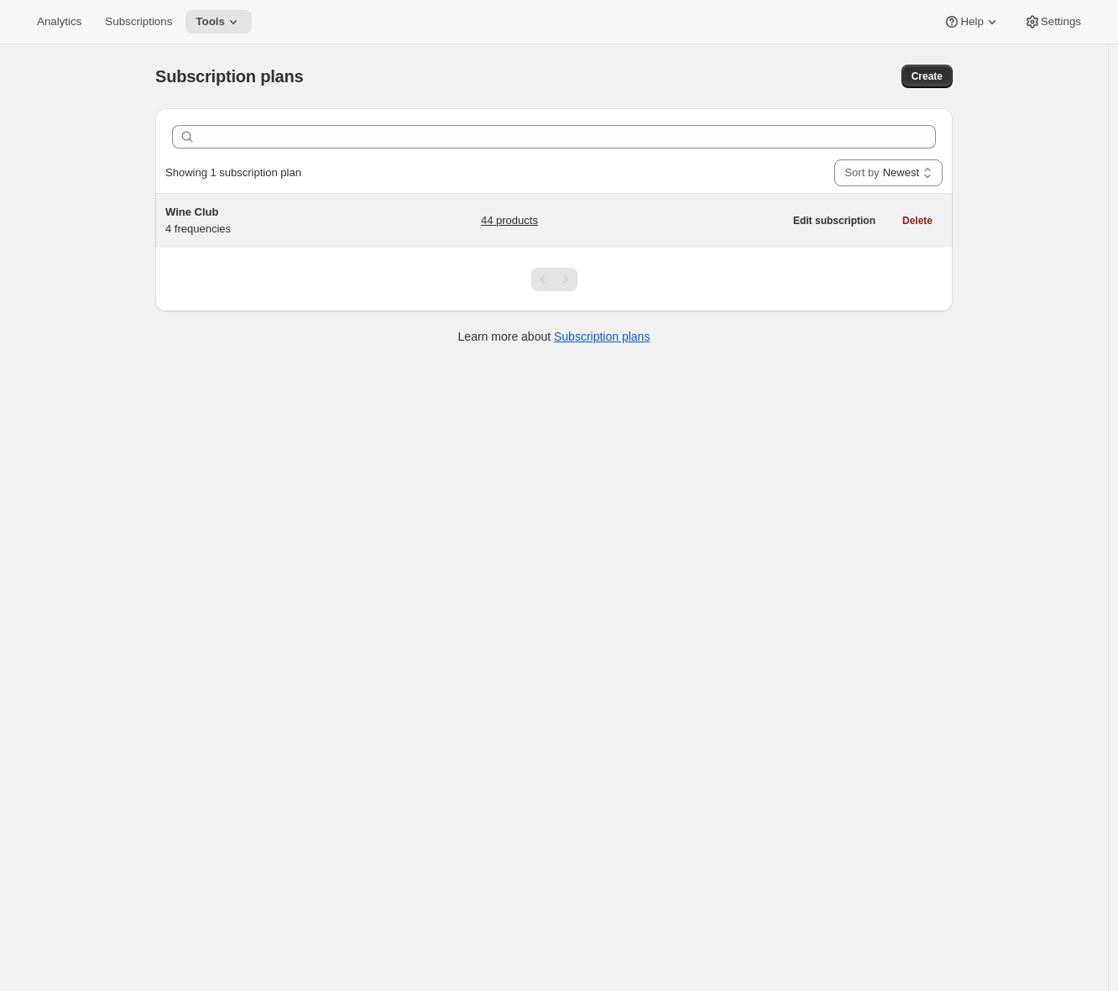
click at [287, 212] on h5 "Wine Club" at bounding box center [270, 212] width 210 height 17
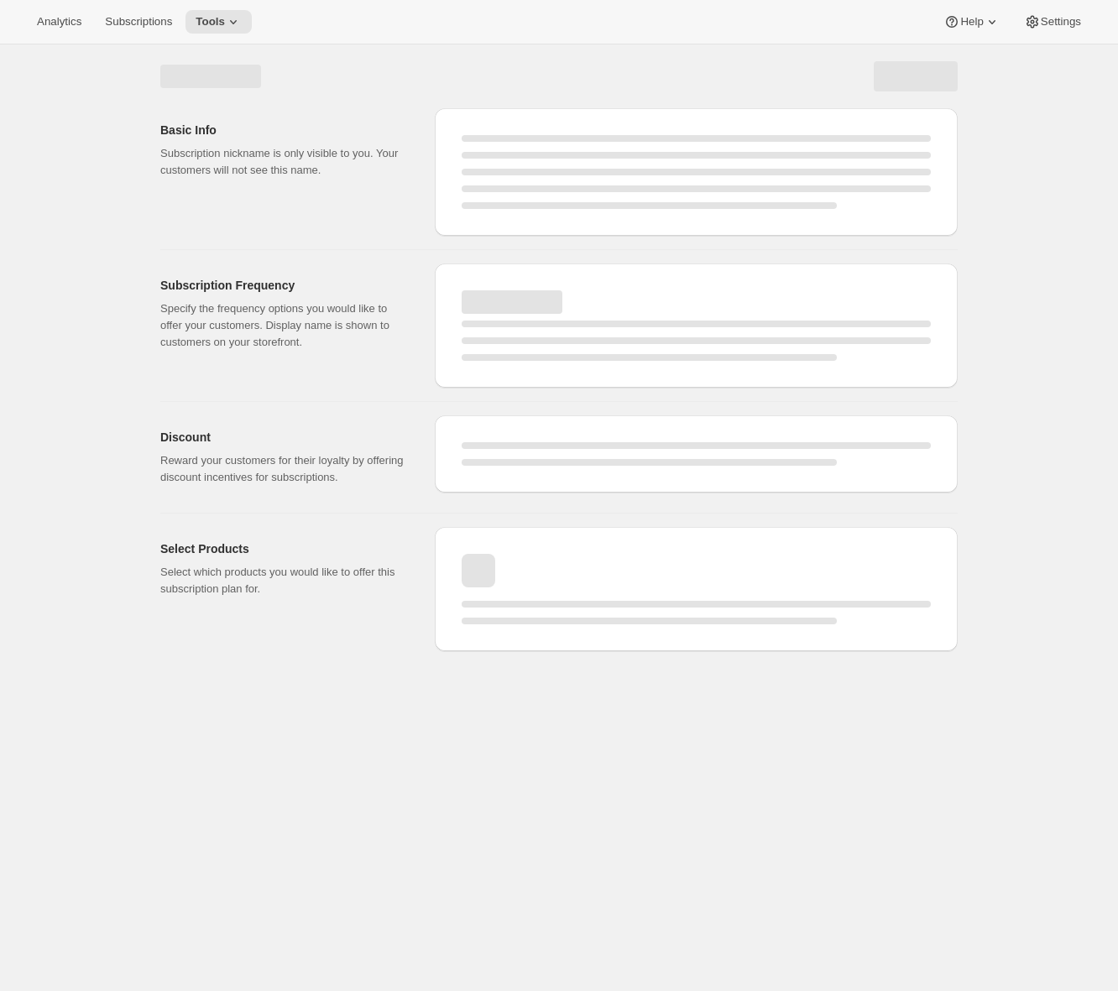
select select "WEEK"
select select "MONTH"
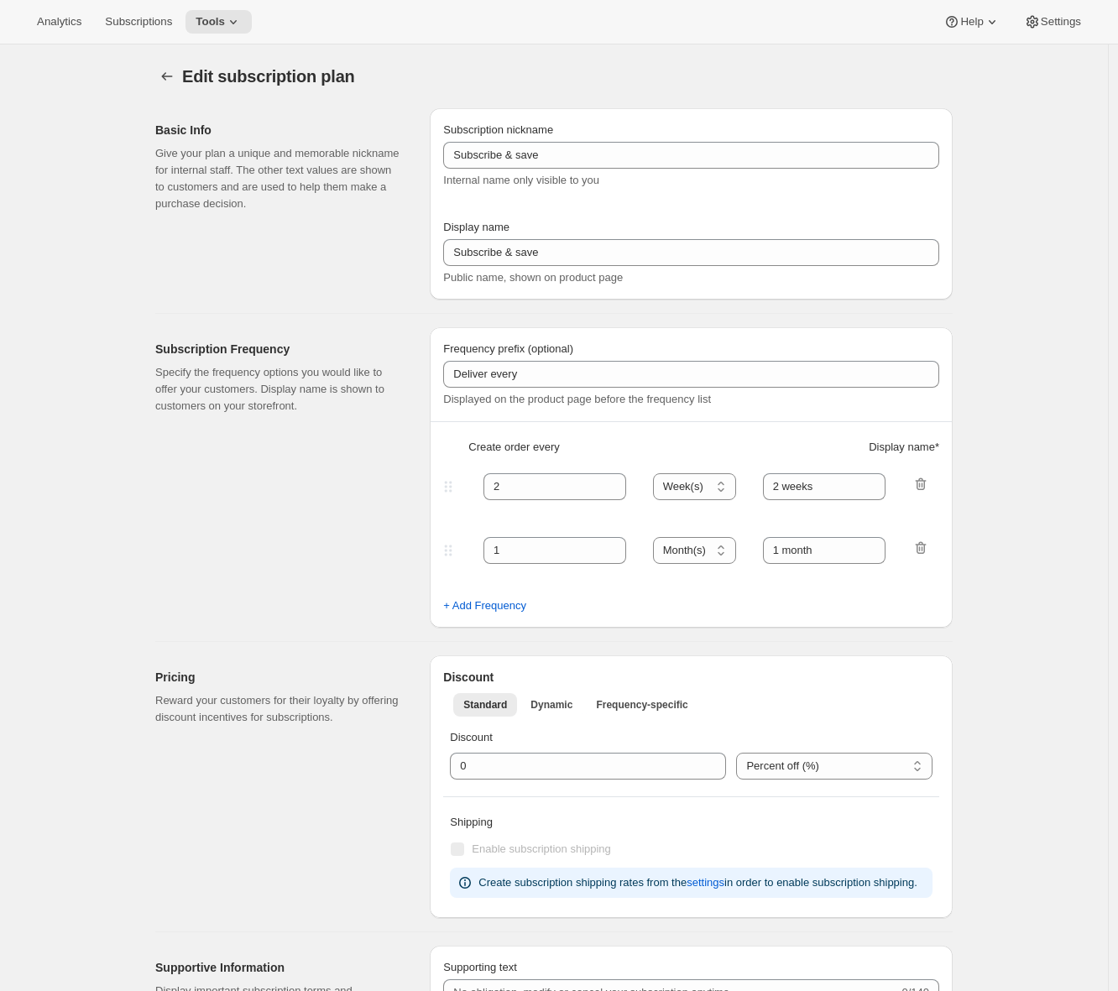
type input "Wine Club"
type input "3"
select select "MONTH"
type input "3 months"
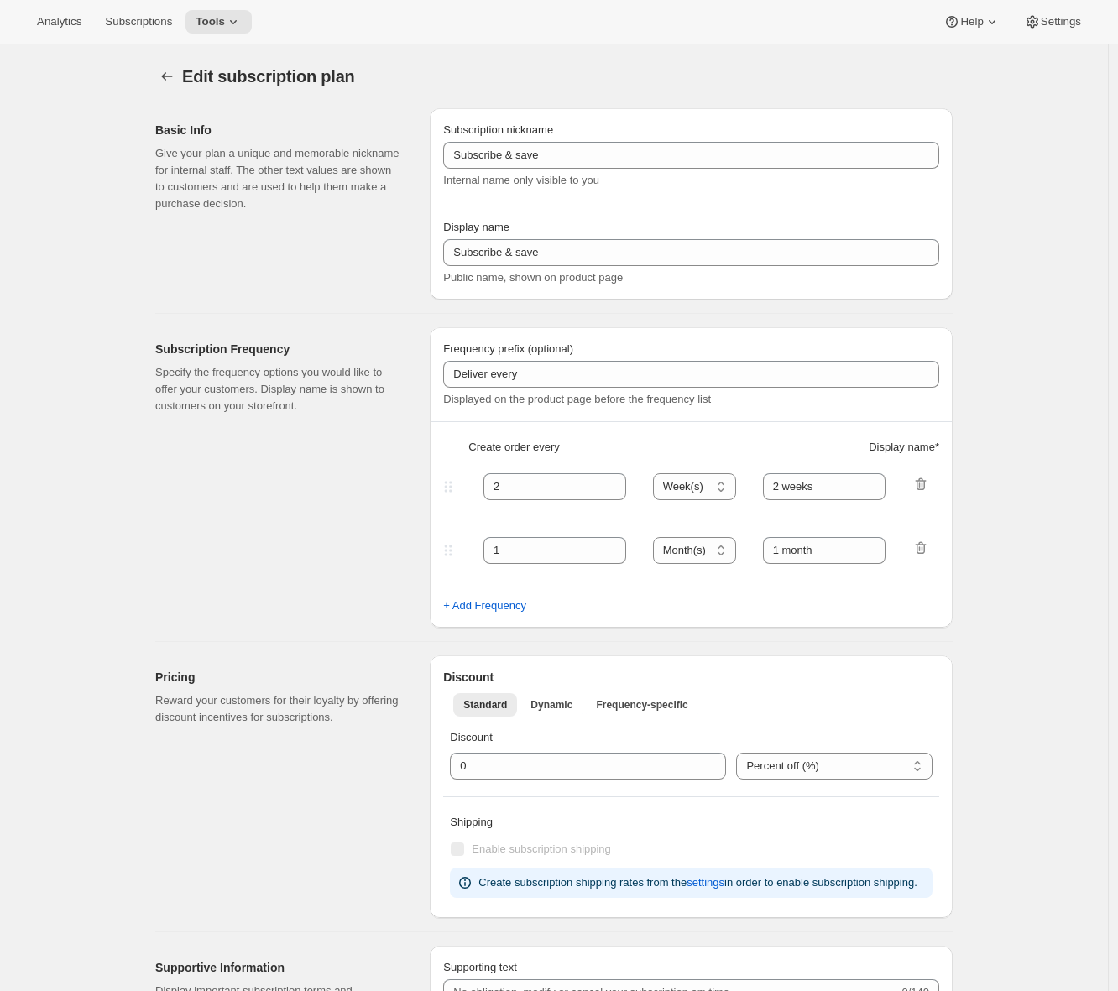
type input "4"
type input "4 months"
select select "MONTH"
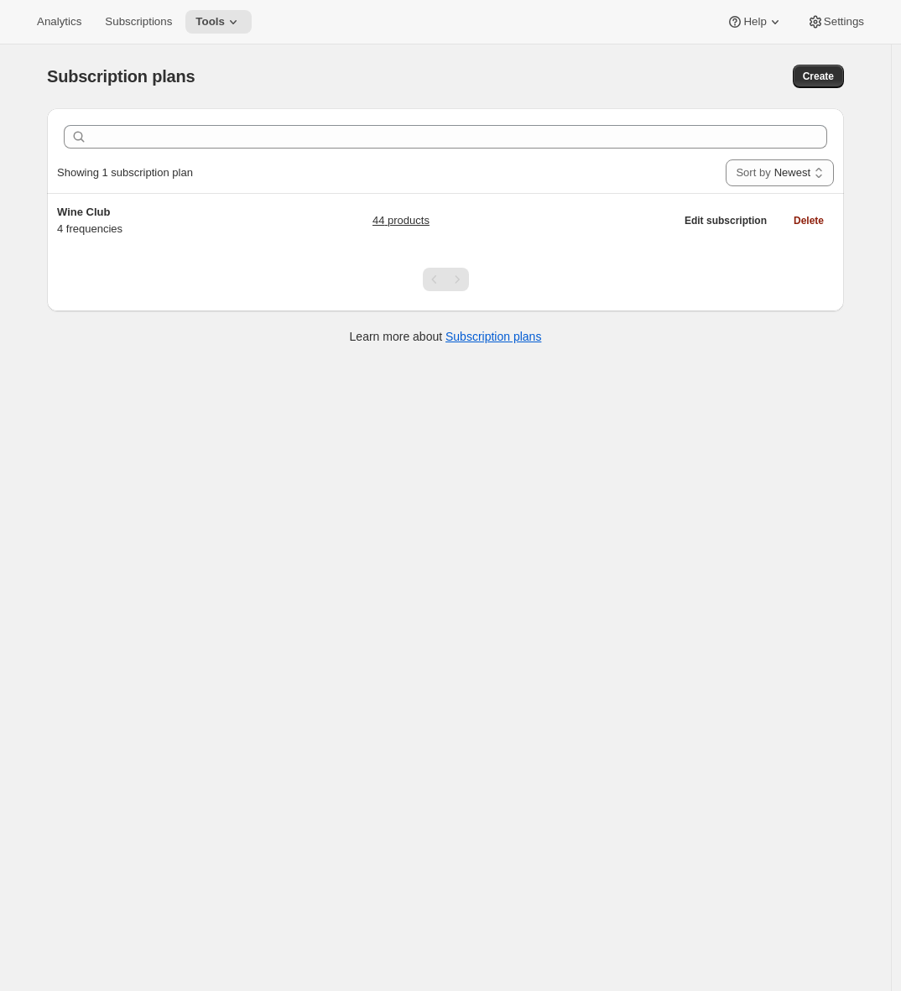
click at [224, 8] on div "Analytics Subscriptions Tools Help Settings" at bounding box center [450, 22] width 901 height 44
click at [225, 21] on span "Tools" at bounding box center [210, 21] width 29 height 13
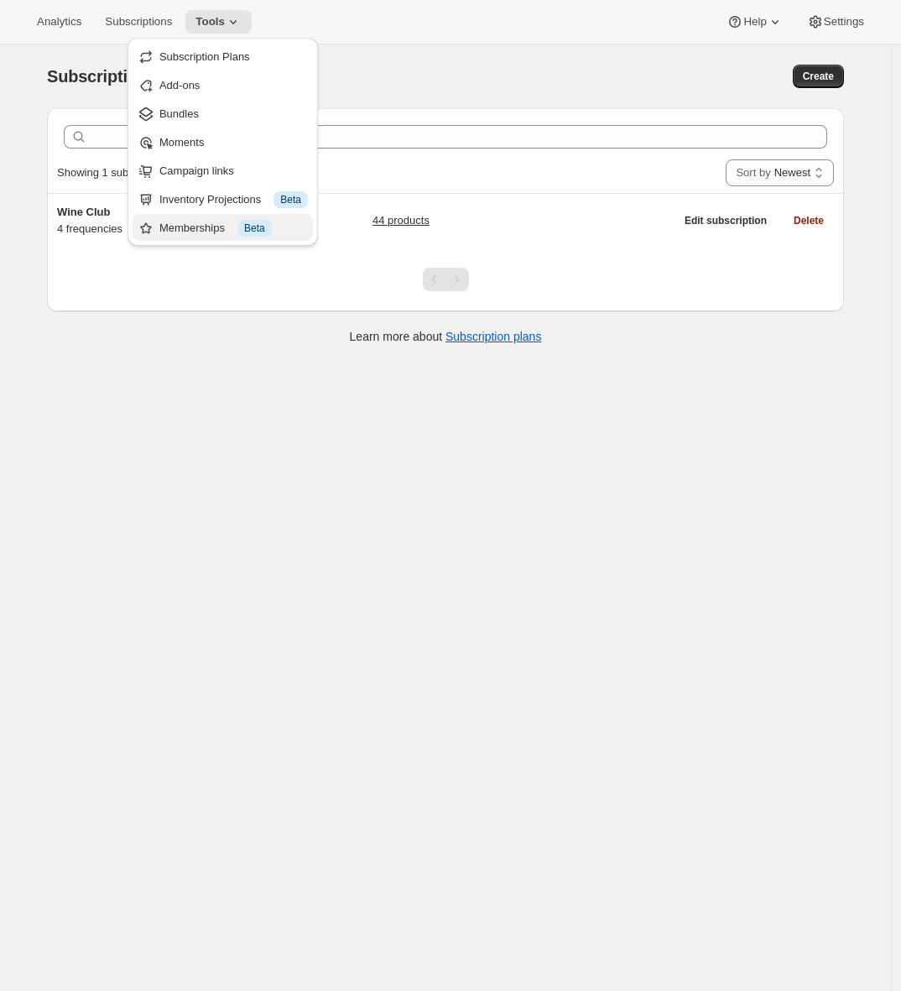
click at [170, 221] on div "Memberships Info Beta" at bounding box center [233, 228] width 149 height 17
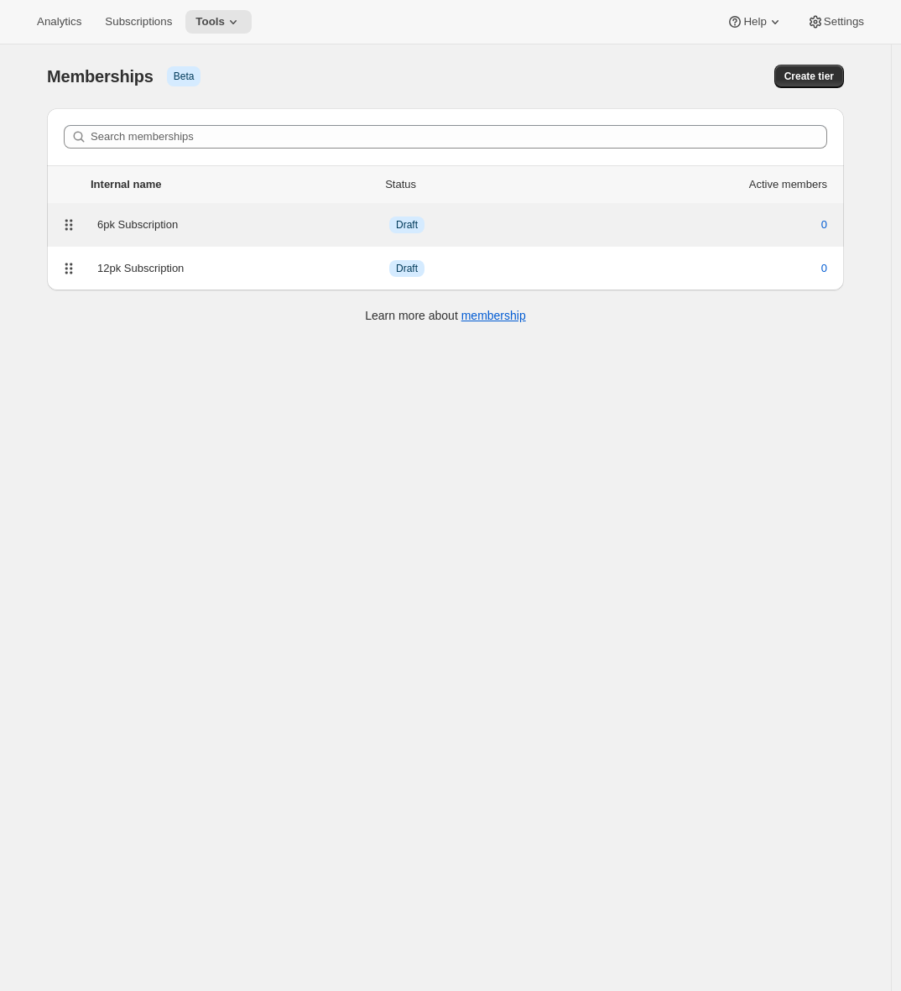
click at [142, 219] on div "6pk Subscription" at bounding box center [243, 225] width 292 height 17
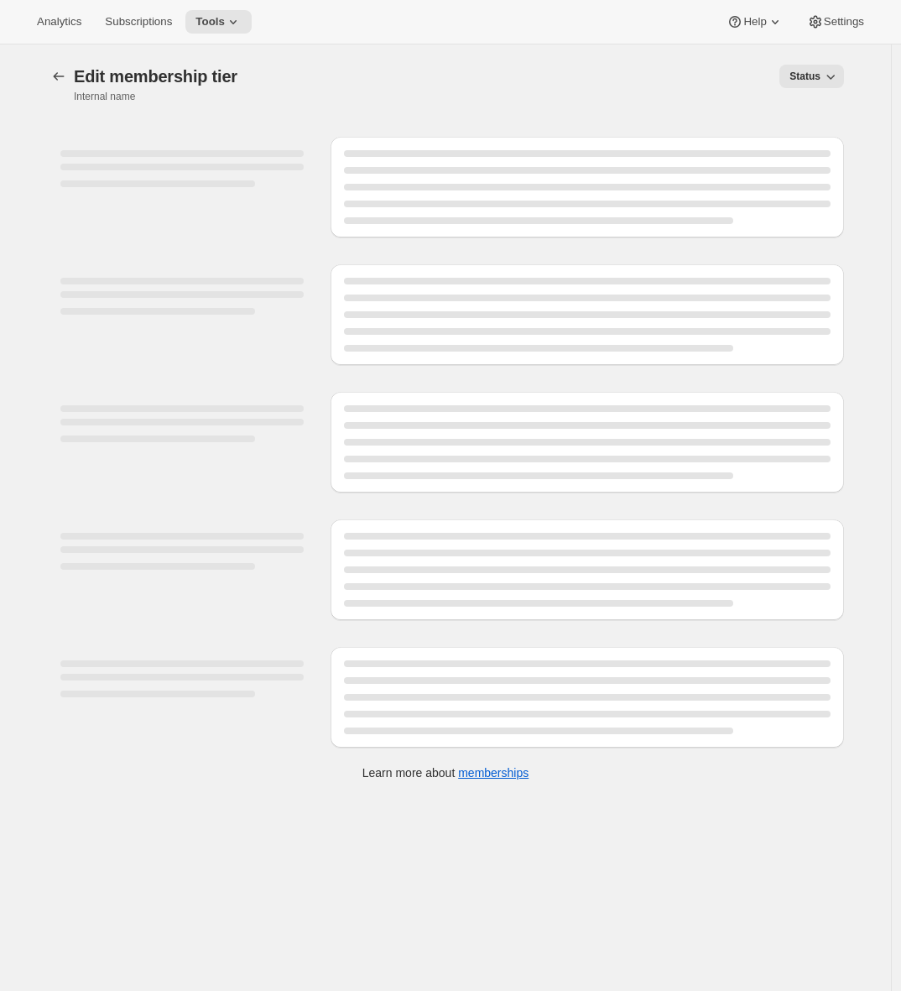
select select "variants"
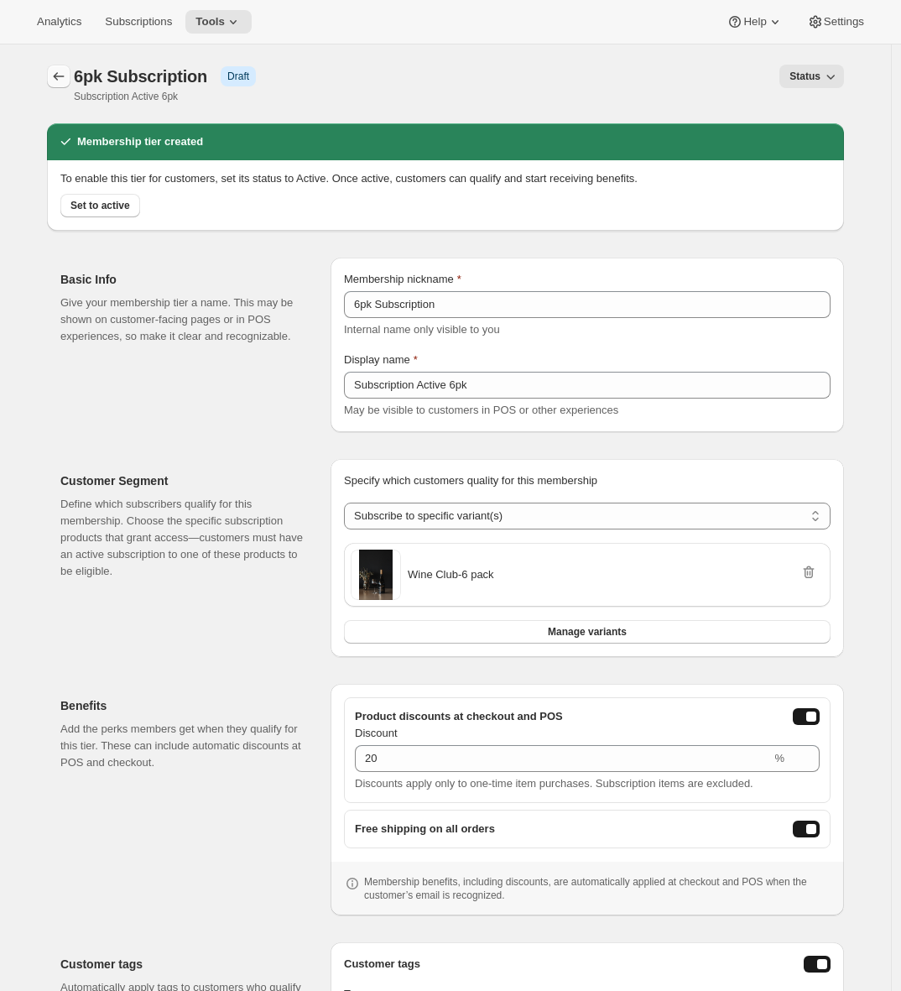
click at [64, 77] on icon "Memberships" at bounding box center [58, 76] width 17 height 17
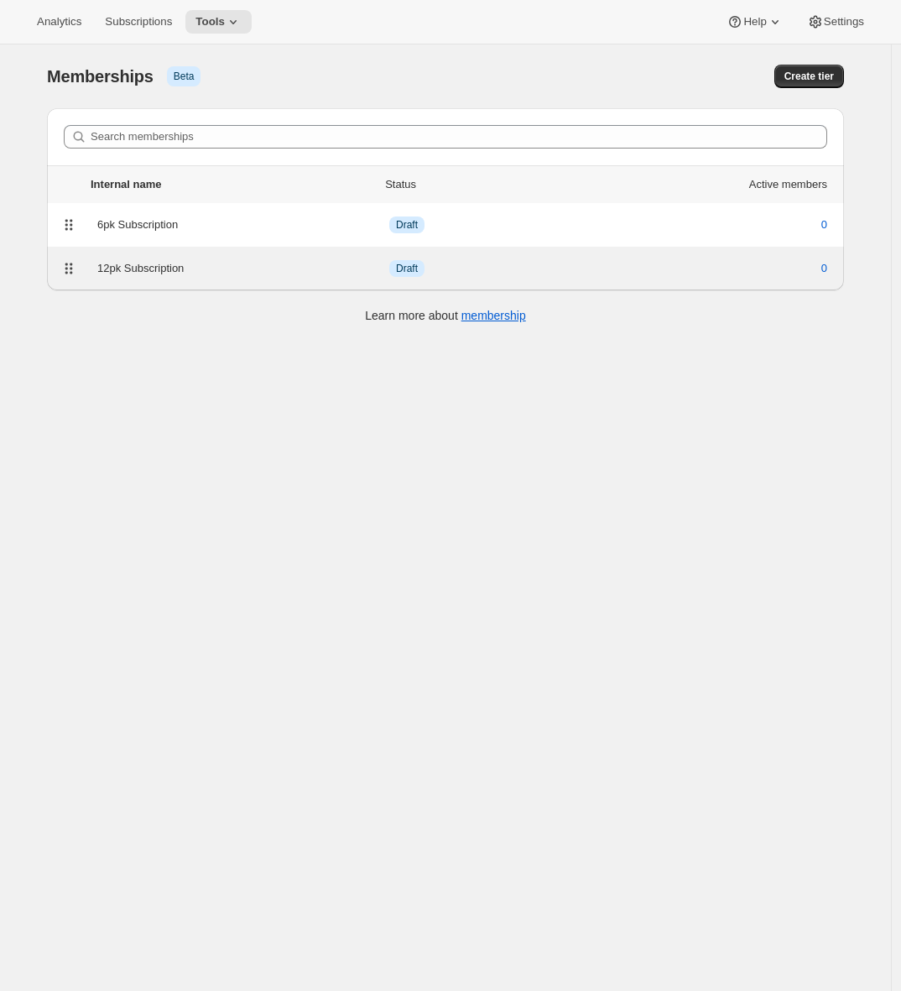
click at [170, 278] on div "12pk Subscription Info Draft 0" at bounding box center [445, 269] width 777 height 24
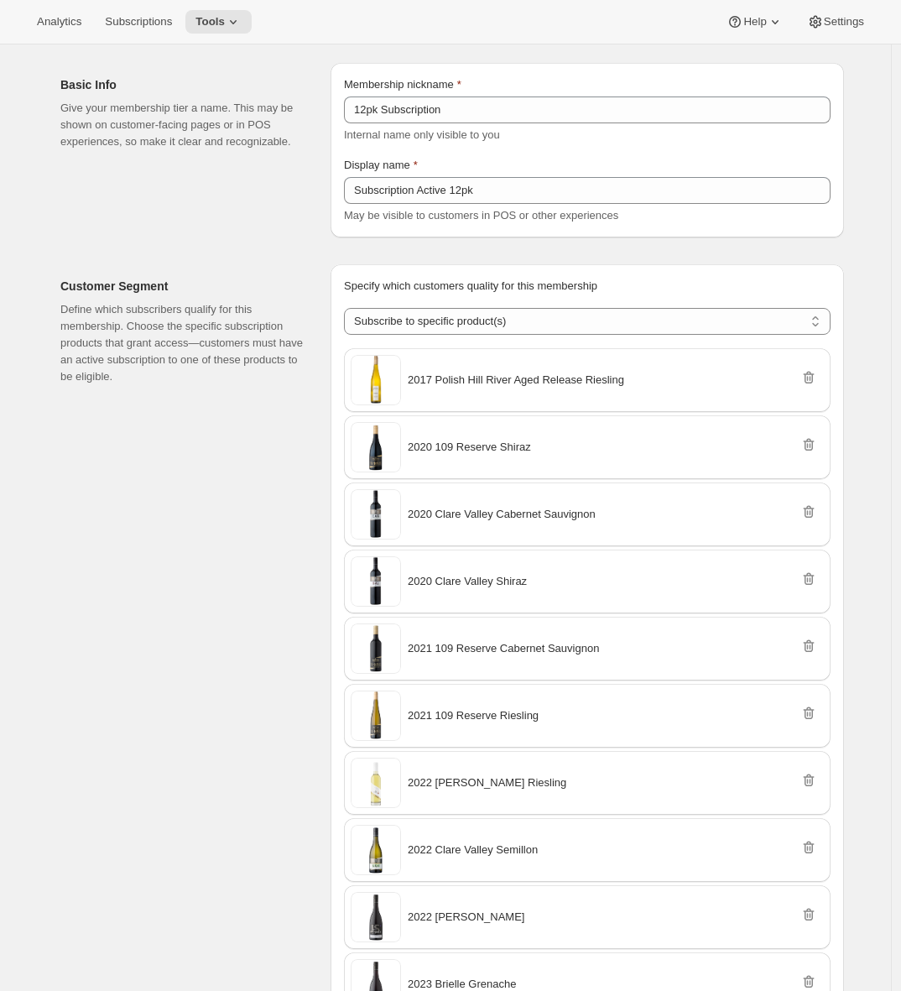
scroll to position [280, 0]
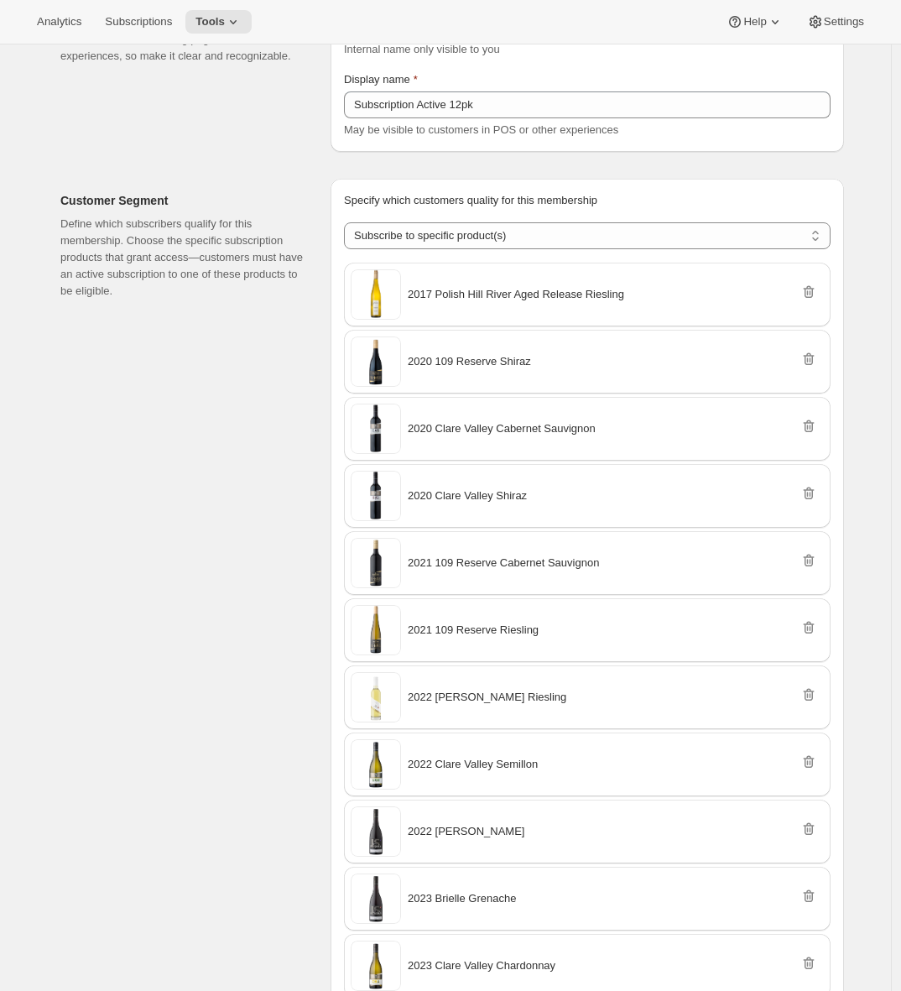
click at [504, 248] on select "Any product Subscribe to specific product(s) Subscribe to specific variant(s)" at bounding box center [587, 235] width 487 height 27
select select "variants"
click at [348, 249] on select "Any product Subscribe to specific product(s) Subscribe to specific variant(s)" at bounding box center [587, 235] width 487 height 27
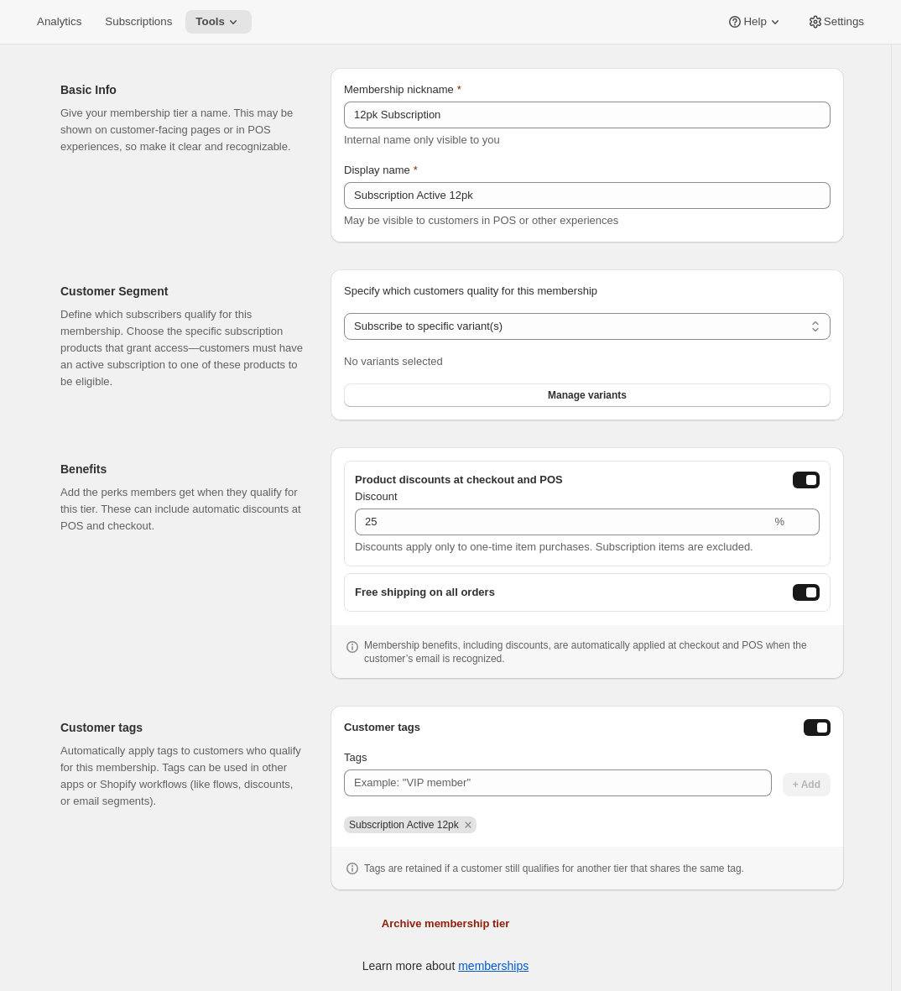
scroll to position [190, 0]
click at [529, 387] on button "Manage variants" at bounding box center [587, 396] width 487 height 24
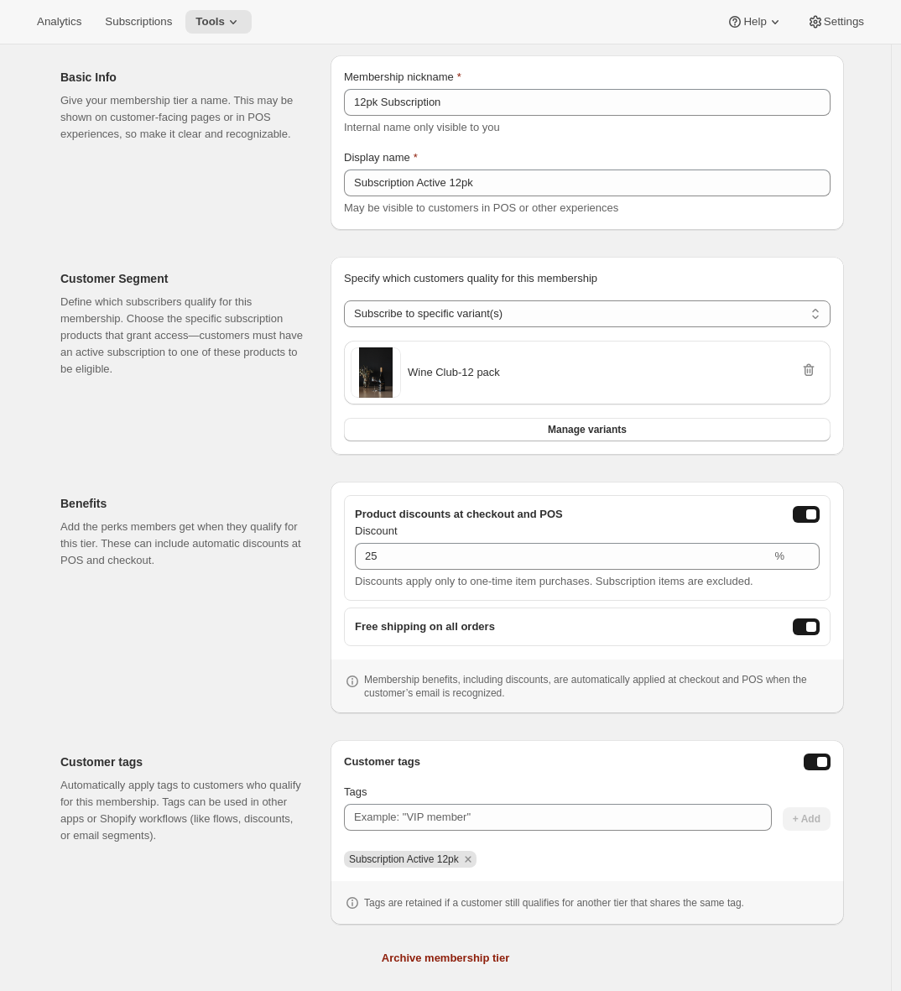
scroll to position [0, 0]
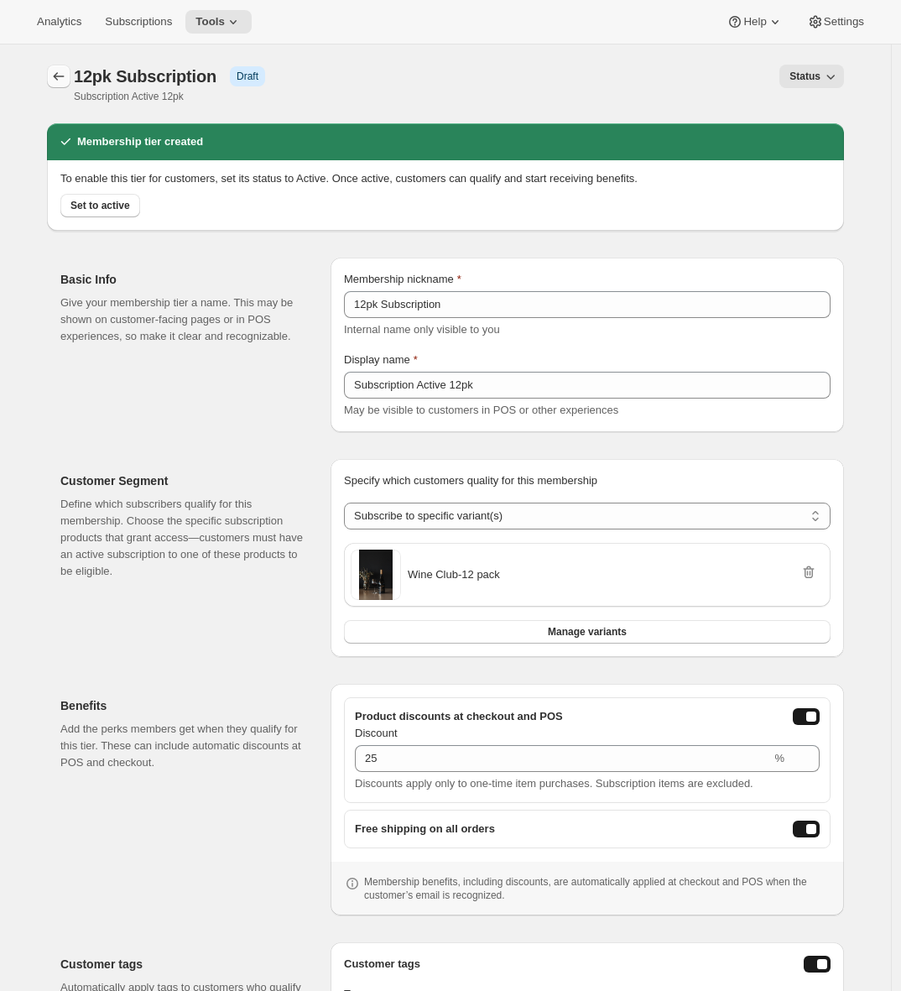
click at [56, 78] on icon "Memberships" at bounding box center [58, 76] width 17 height 17
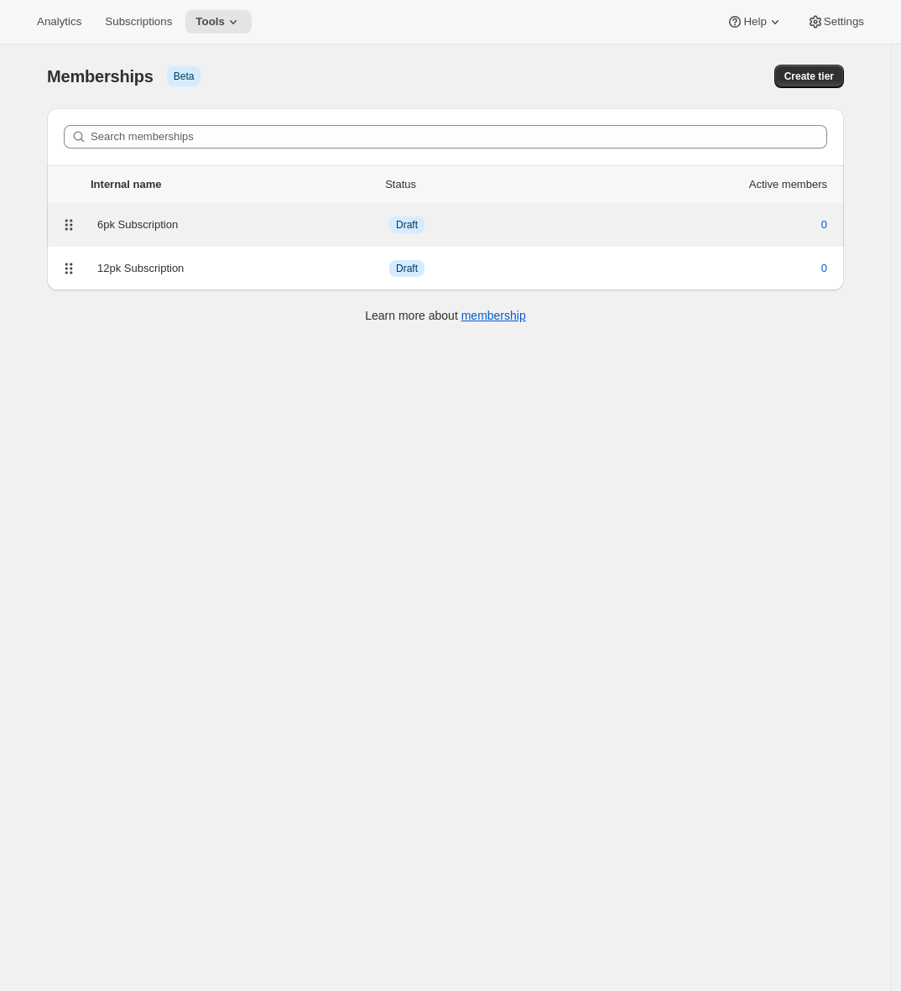
click at [173, 233] on div "6pk Subscription Info Draft 0" at bounding box center [445, 225] width 777 height 24
select select "variants"
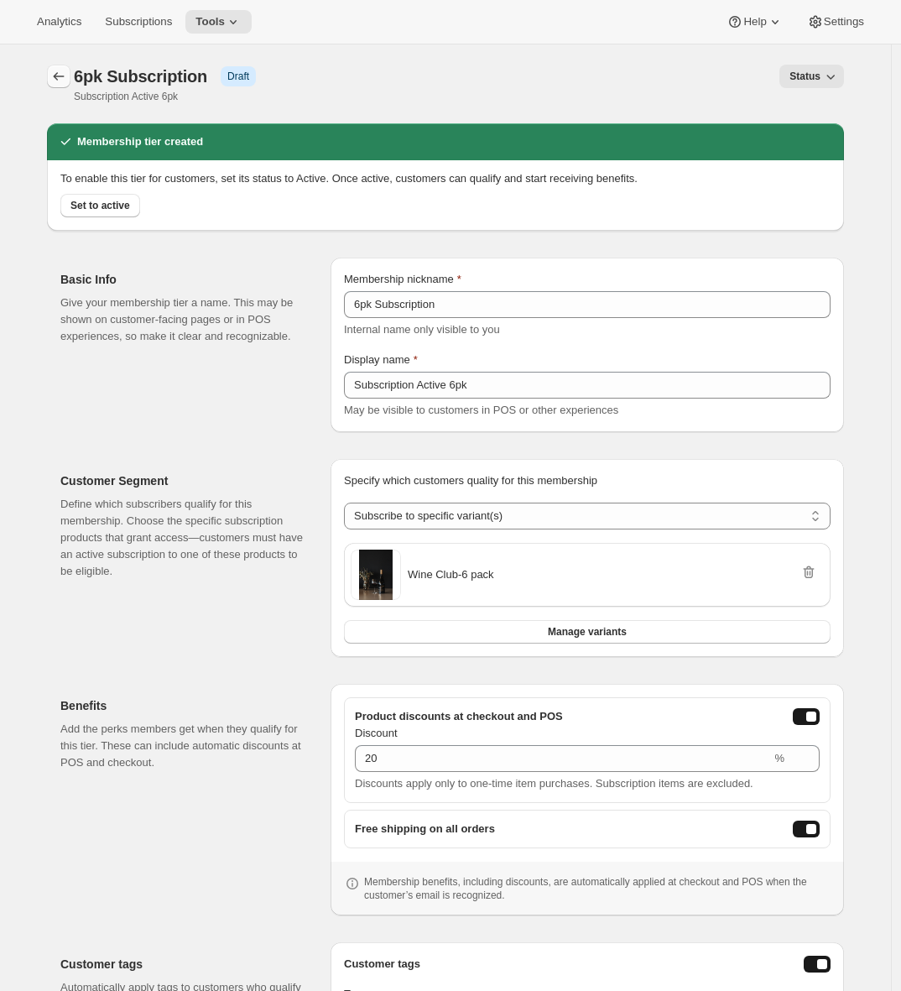
click at [65, 79] on icon "Memberships" at bounding box center [58, 76] width 17 height 17
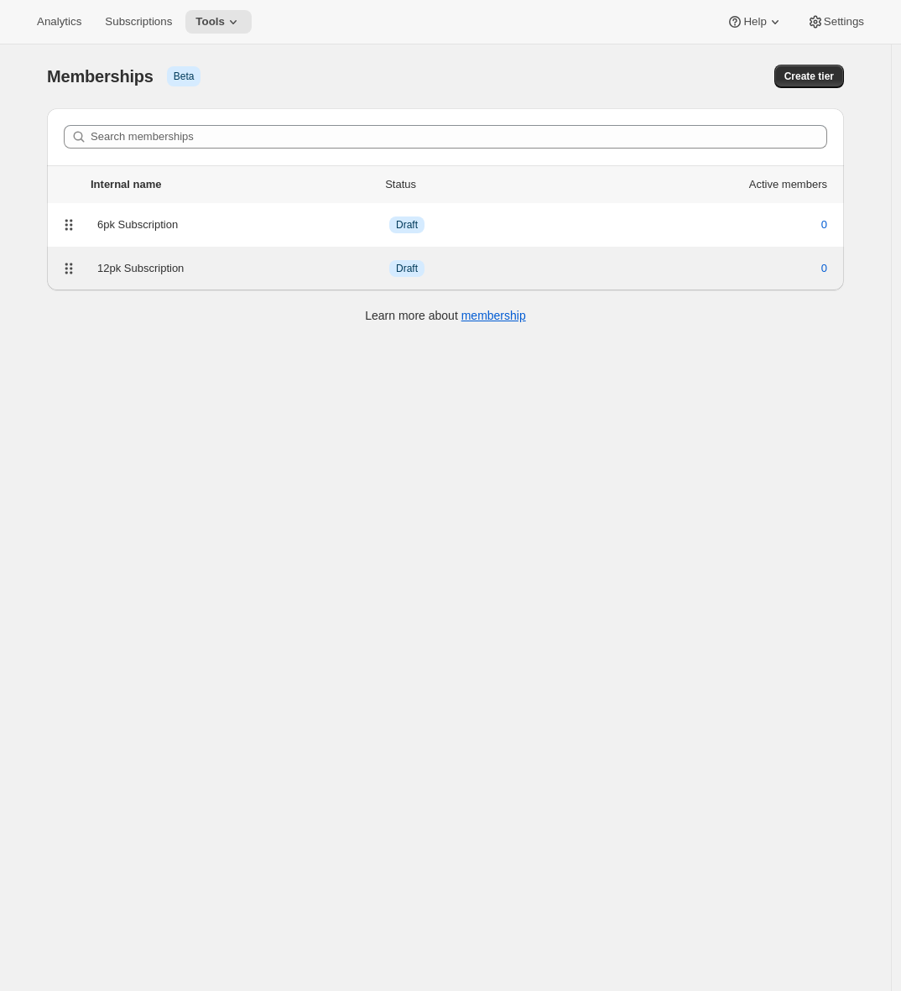
click at [309, 265] on div "12pk Subscription" at bounding box center [243, 268] width 292 height 17
select select "variants"
